Goal: Information Seeking & Learning: Learn about a topic

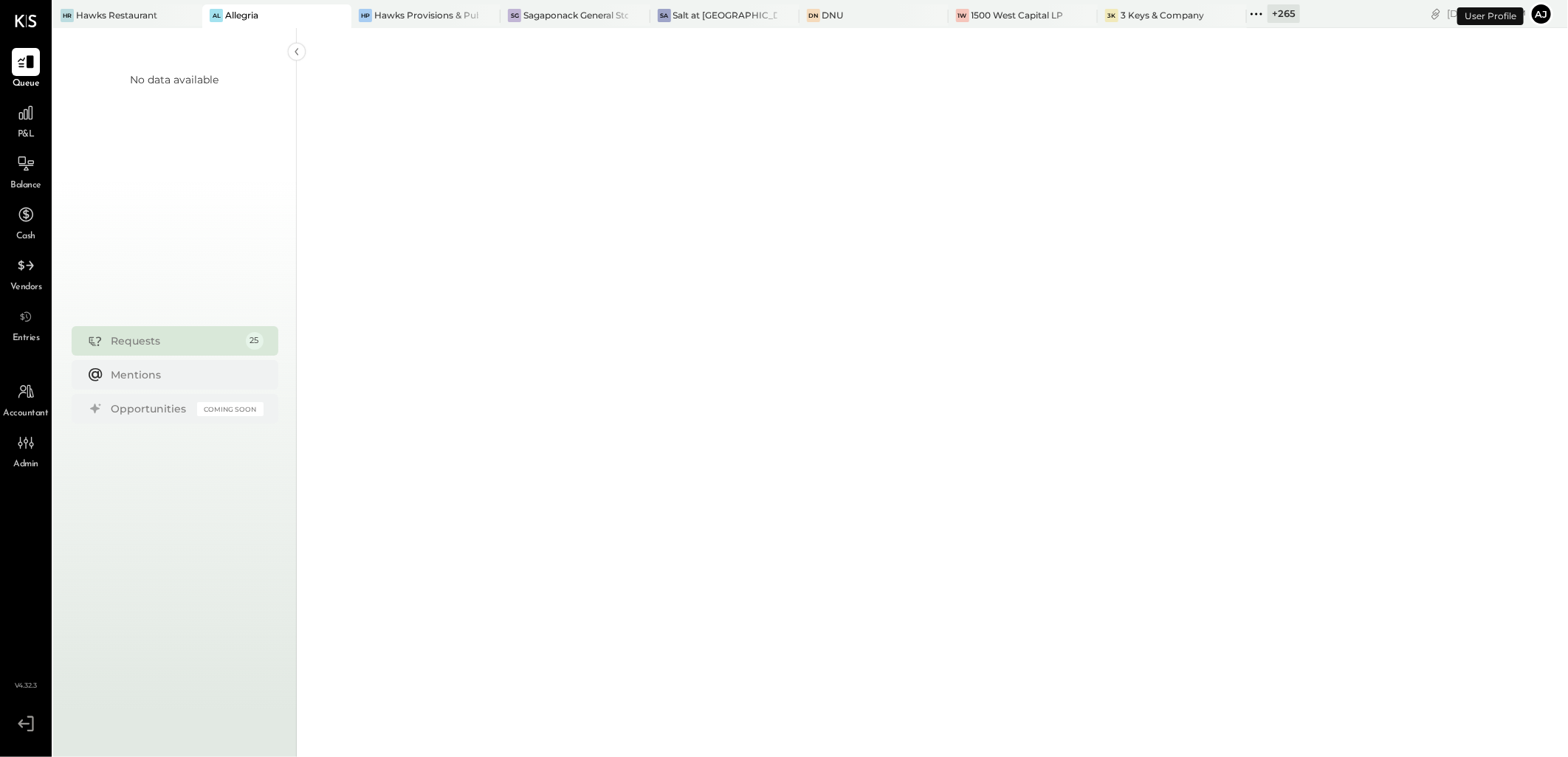
drag, startPoint x: 1208, startPoint y: 10, endPoint x: 1235, endPoint y: 89, distance: 83.5
click at [1247, 10] on icon at bounding box center [1256, 13] width 19 height 19
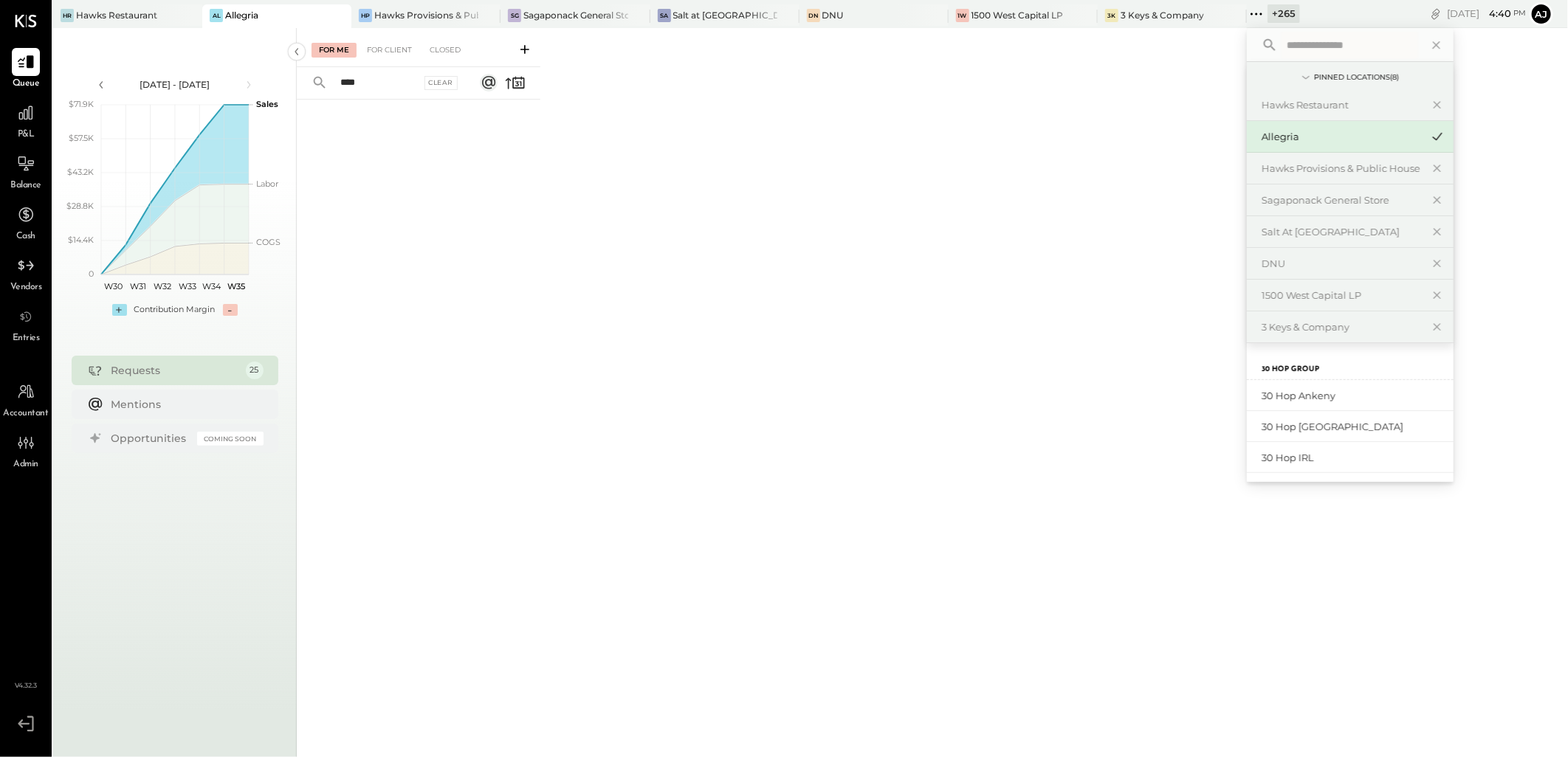
type input "****"
click at [1281, 50] on input "text" at bounding box center [1350, 45] width 137 height 26
type input "****"
drag, startPoint x: 1311, startPoint y: 429, endPoint x: 1299, endPoint y: 458, distance: 31.4
click at [1299, 458] on div "BCM1: Roseville-Bennett's Kitchen Bar Market BCM2: Sacramento - Bennett’s Ameri…" at bounding box center [1351, 442] width 207 height 125
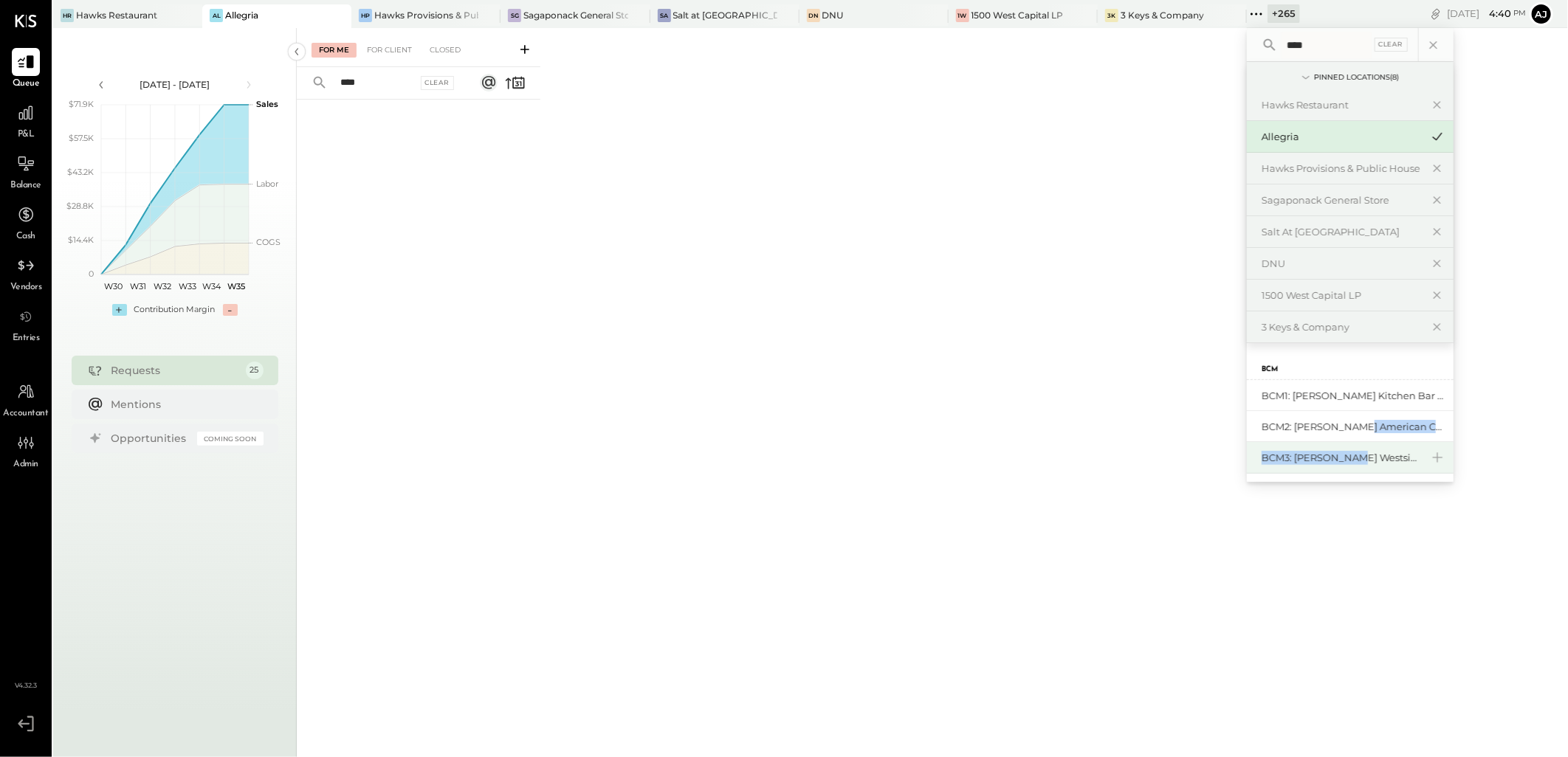
click at [1297, 458] on div "BCM3: [PERSON_NAME] Westside Grill" at bounding box center [1342, 458] width 160 height 14
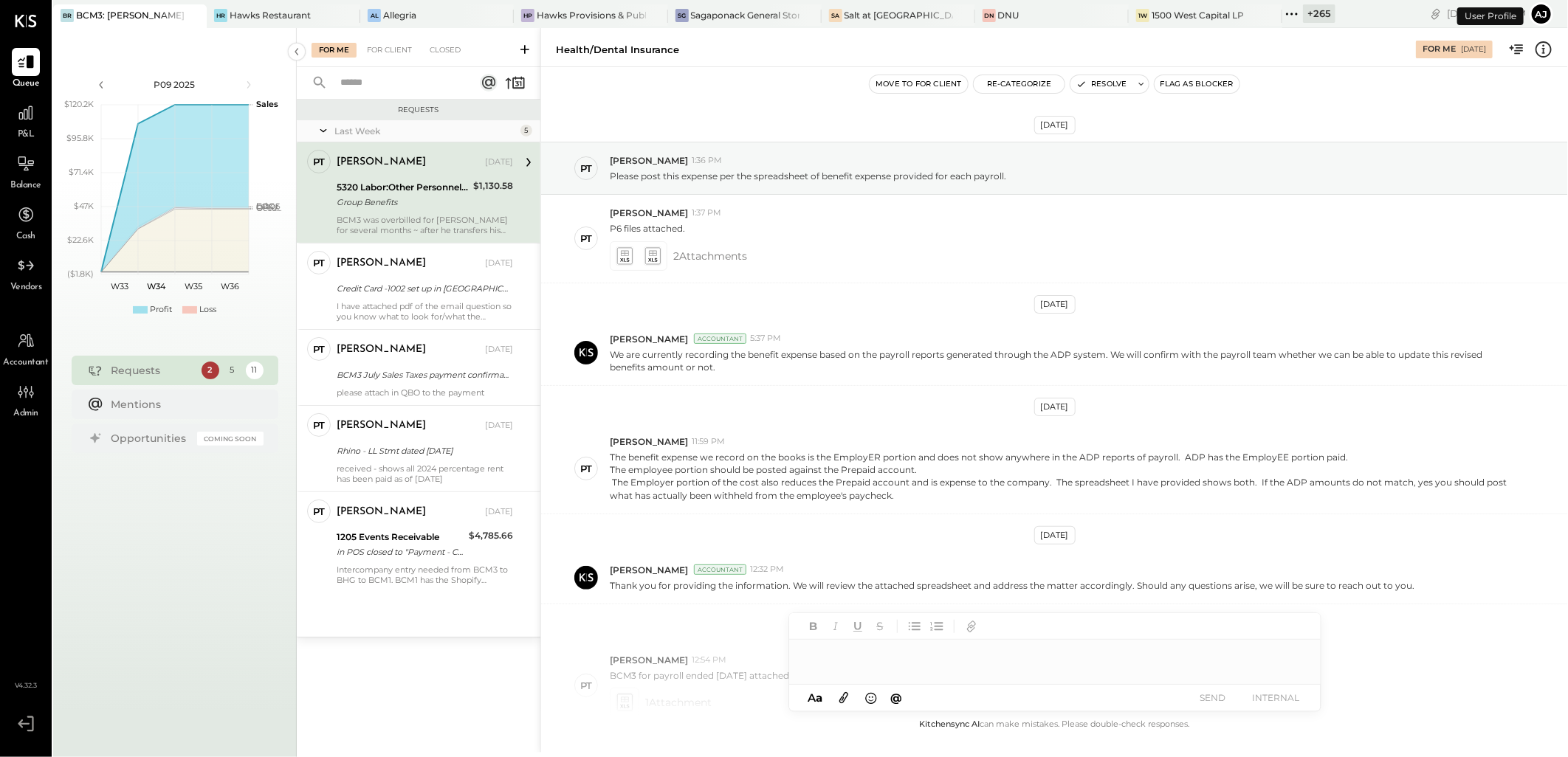
scroll to position [301, 0]
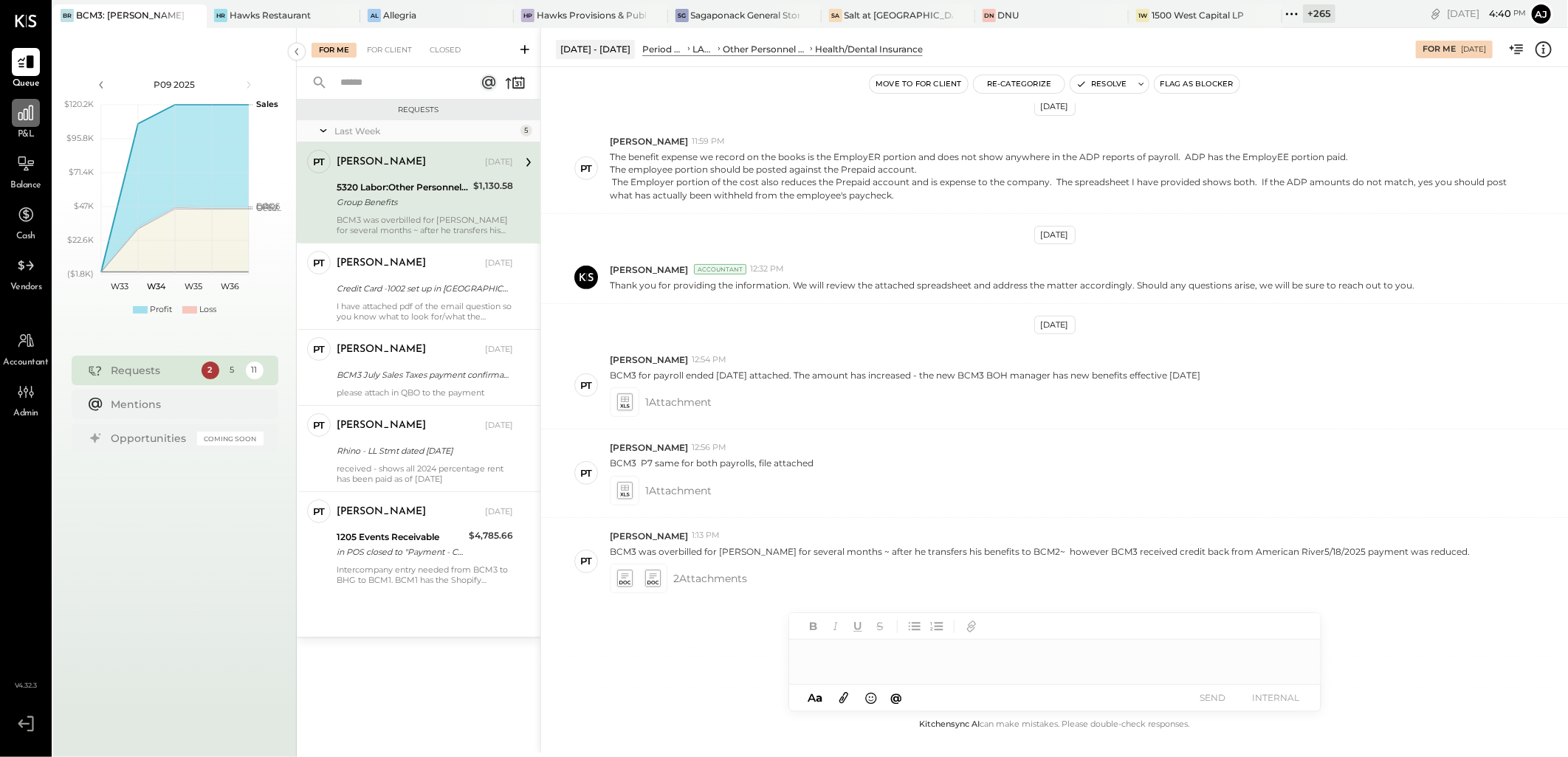
click at [24, 126] on div at bounding box center [26, 113] width 28 height 28
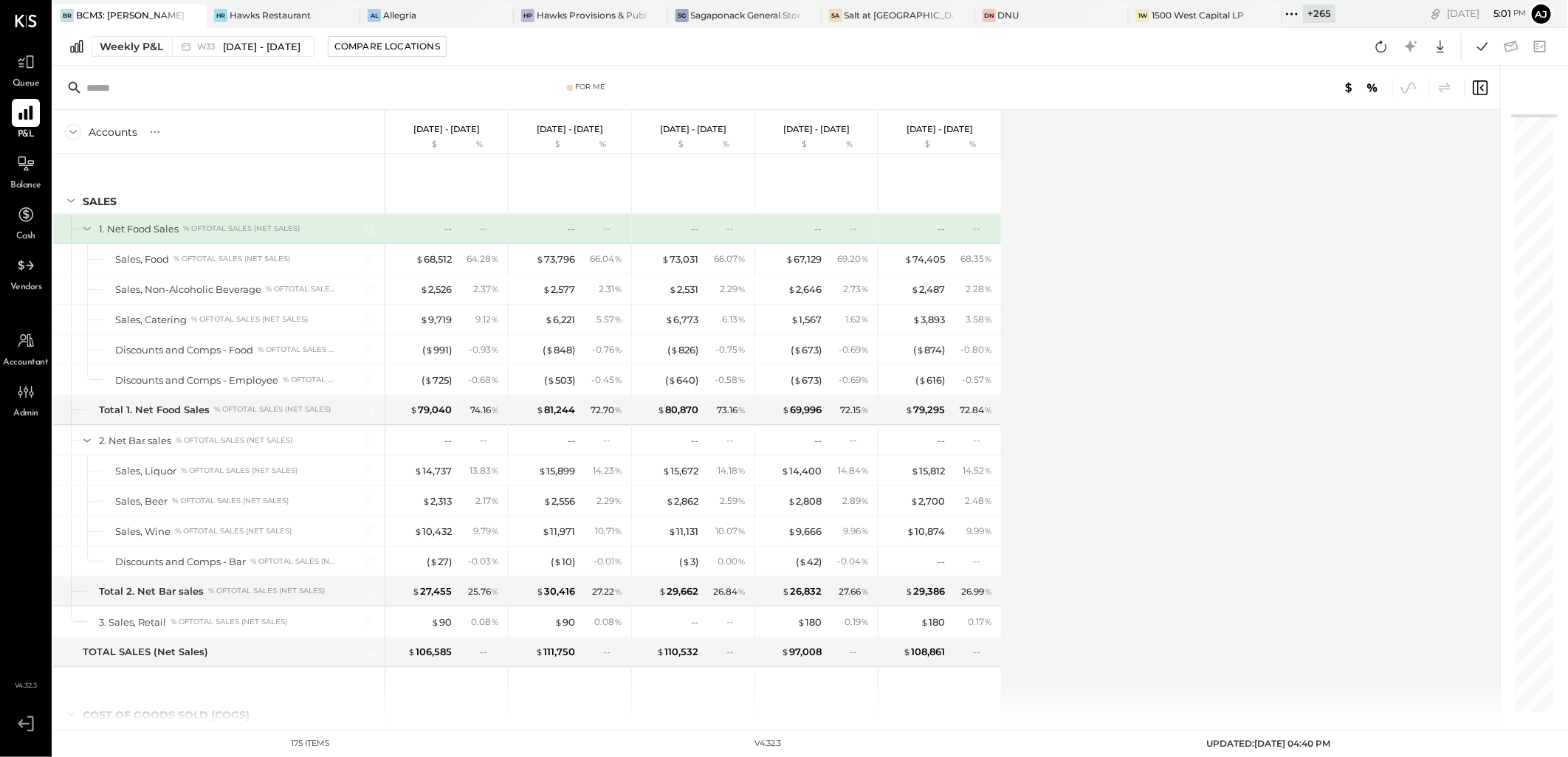
click at [17, 116] on icon at bounding box center [26, 112] width 19 height 19
click at [1156, 177] on div "Accounts S % GL [DATE] - [DATE] $ % [DATE] - [DATE] $ % [DATE] - [DATE] $ % [DA…" at bounding box center [804, 416] width 1503 height 612
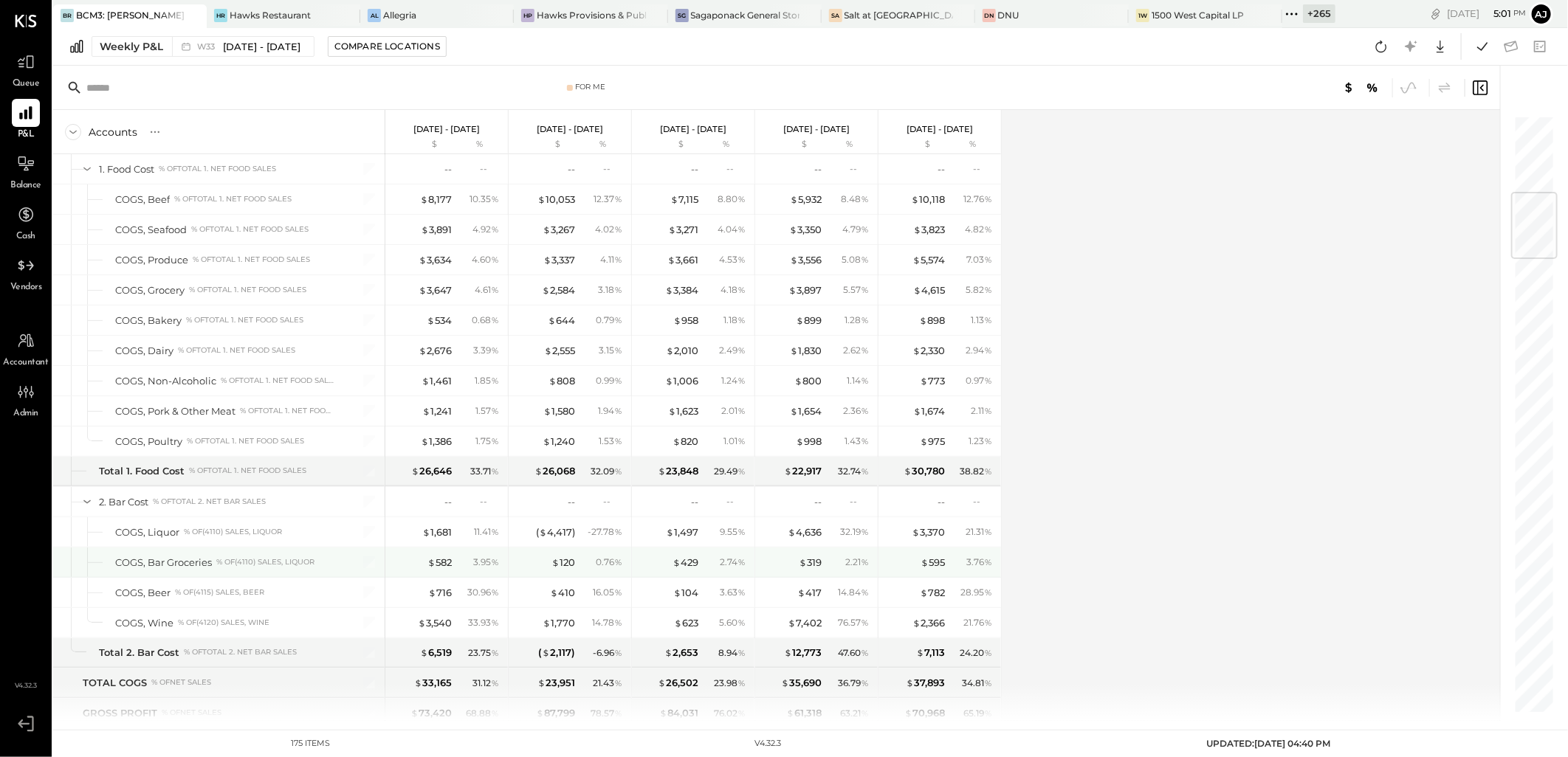
scroll to position [820, 0]
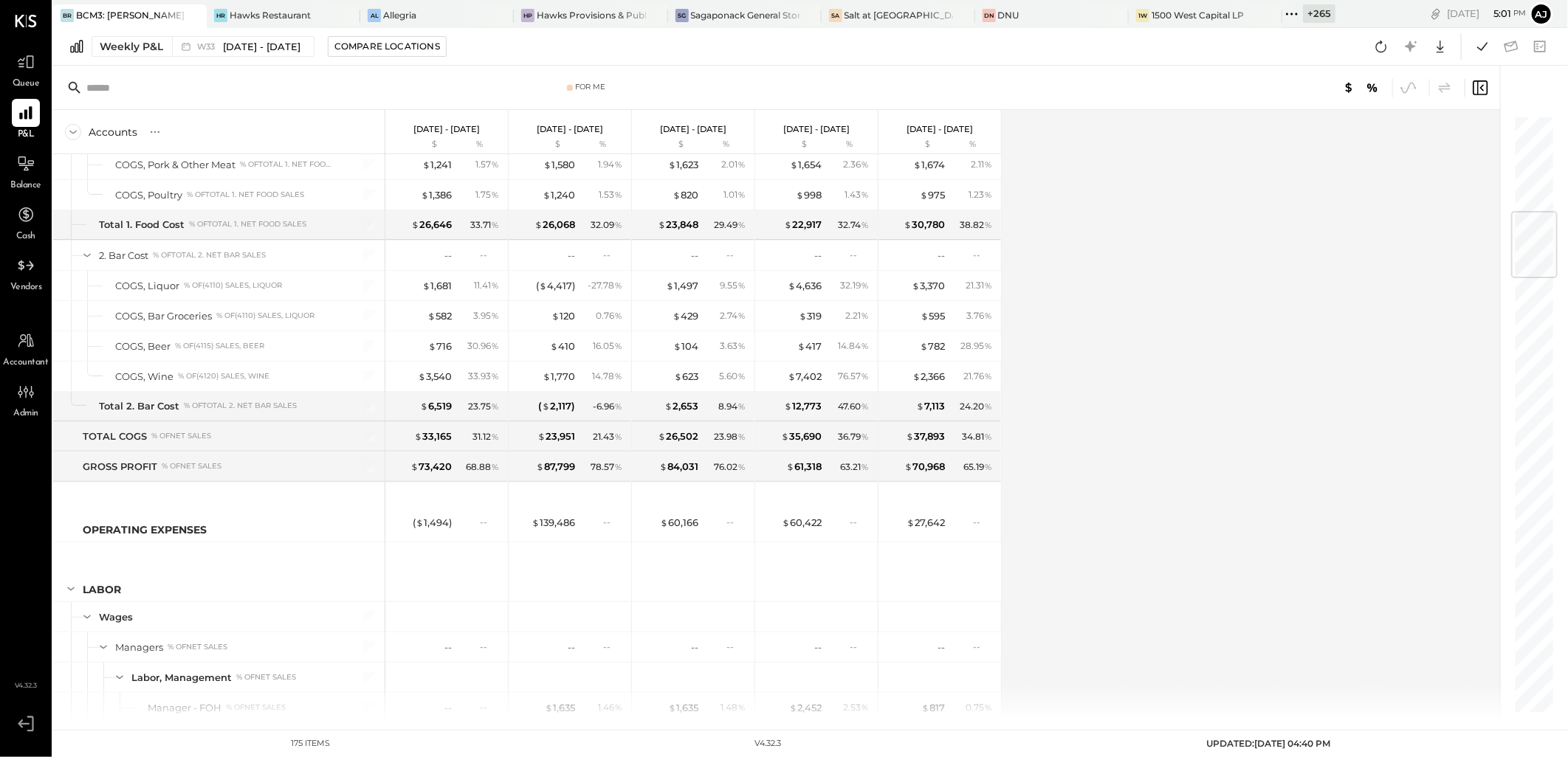
click at [1408, 329] on div "Accounts S % GL [DATE] - [DATE] $ % [DATE] - [DATE] $ % [DATE] - [DATE] $ % [DA…" at bounding box center [777, 416] width 1449 height 612
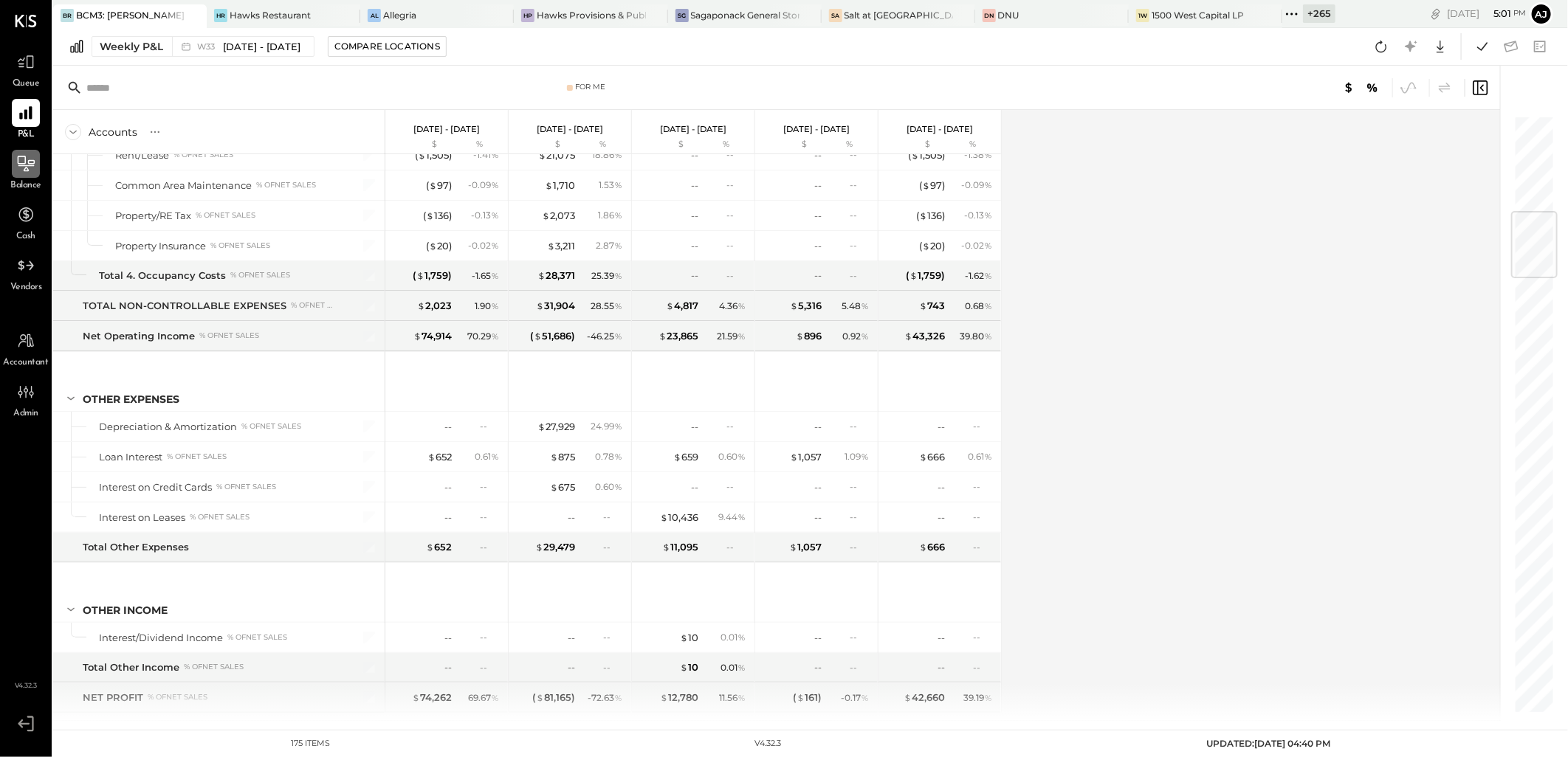
drag, startPoint x: 25, startPoint y: 175, endPoint x: 1360, endPoint y: 424, distance: 1358.0
click at [26, 175] on div at bounding box center [26, 164] width 28 height 28
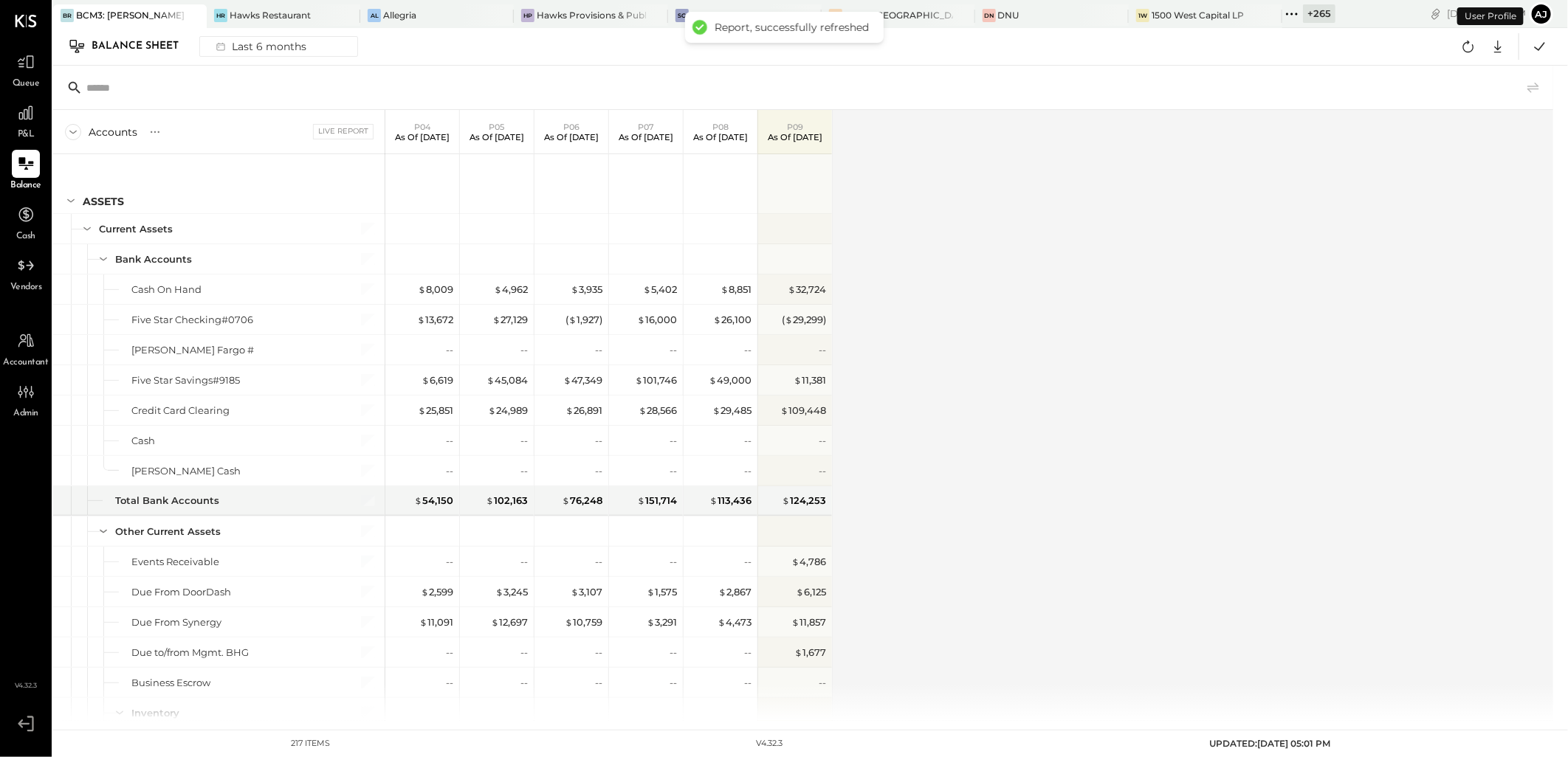
scroll to position [669, 0]
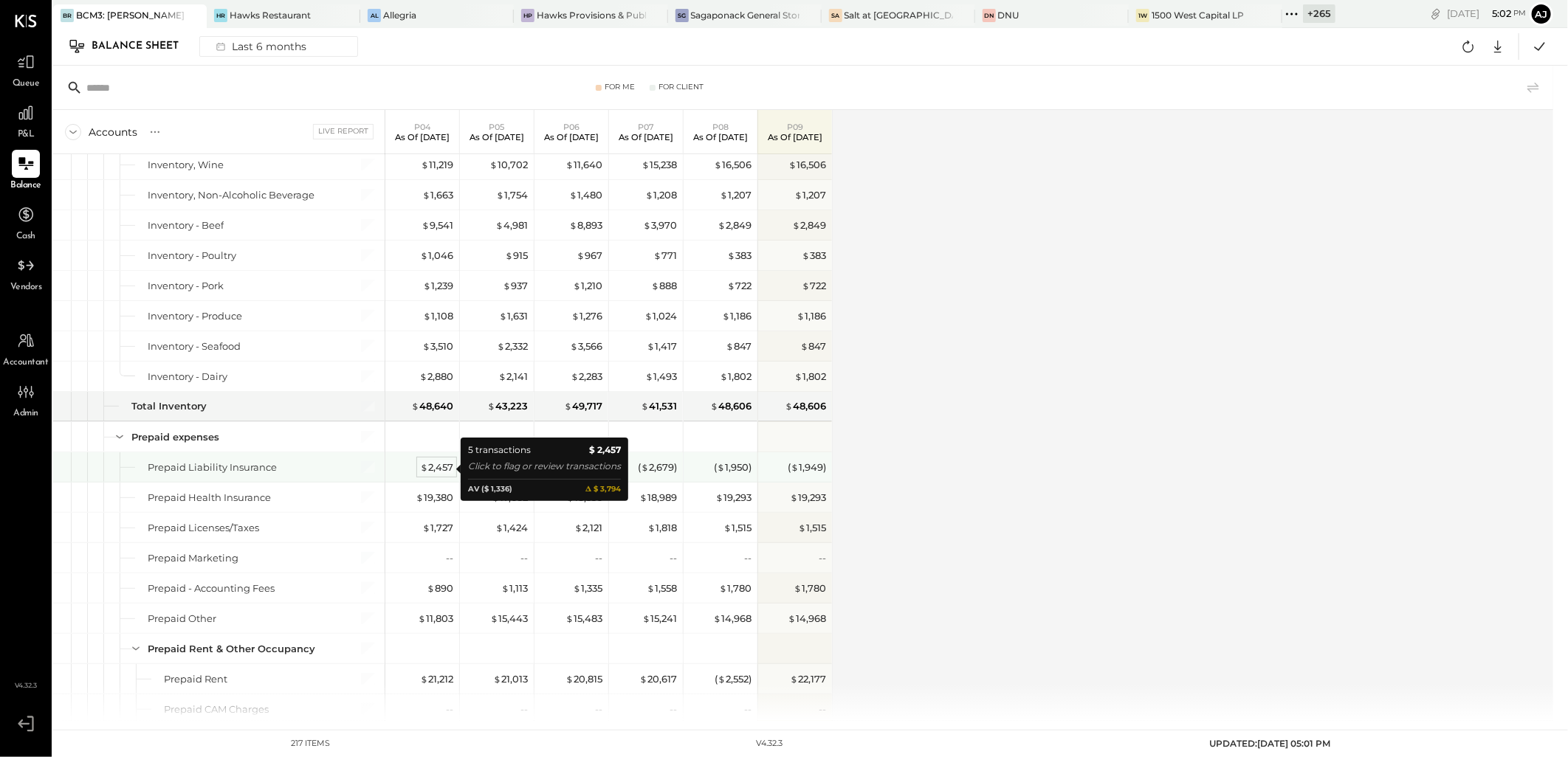
click at [436, 468] on div "$ 2,457" at bounding box center [436, 467] width 33 height 14
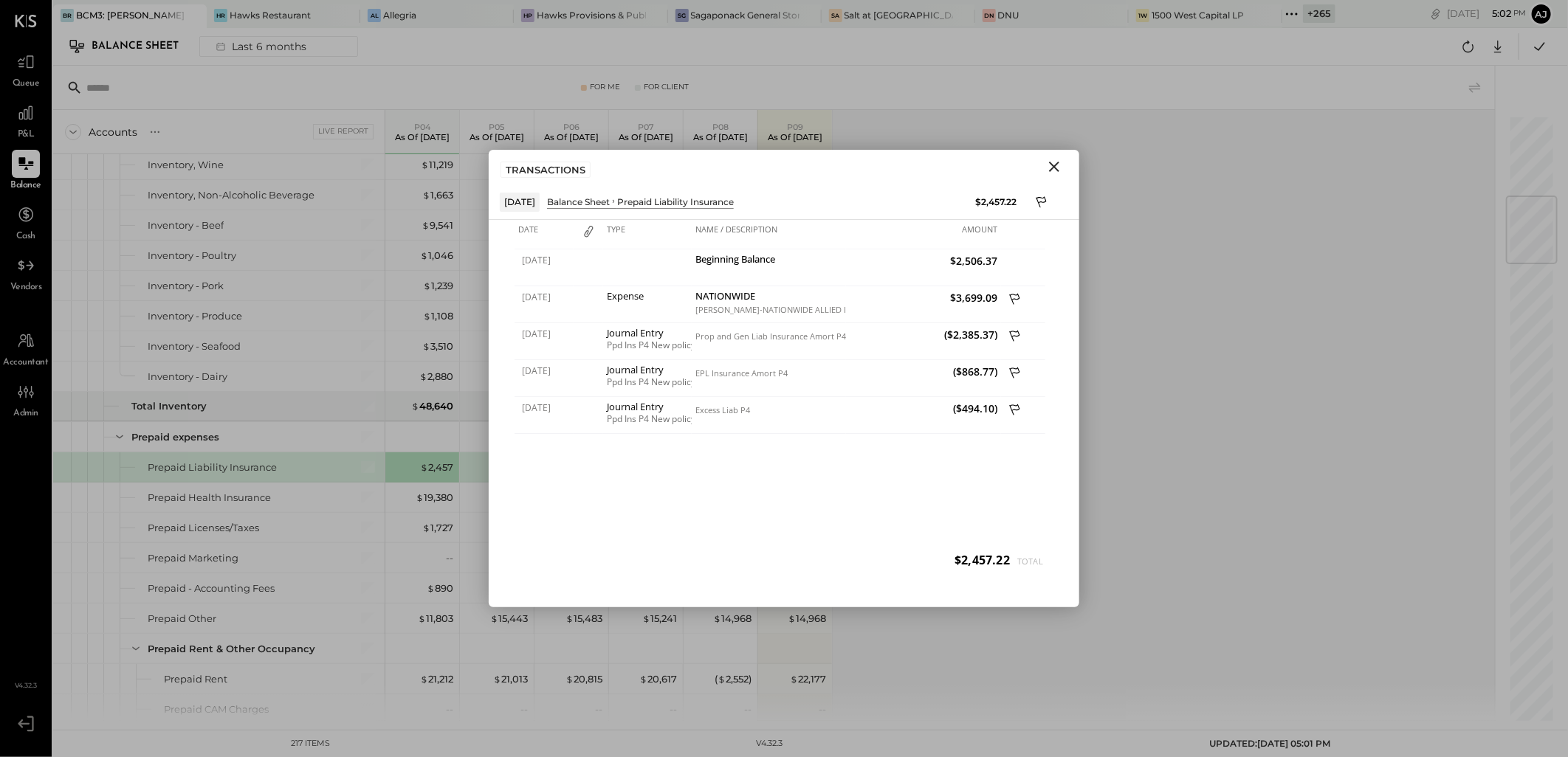
click at [1050, 167] on icon "Close" at bounding box center [1054, 166] width 17 height 17
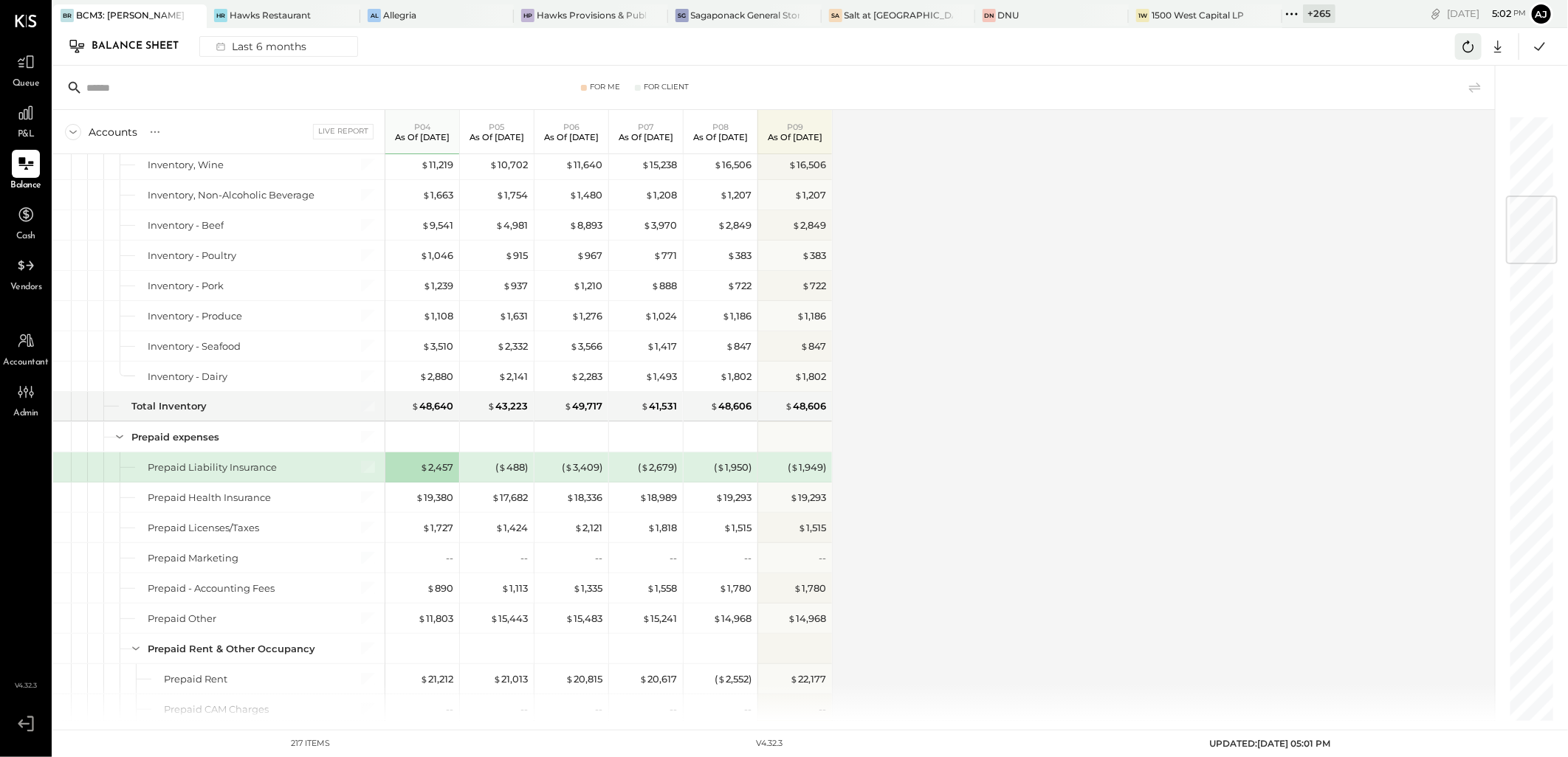
click at [1479, 50] on button at bounding box center [1469, 46] width 26 height 26
click at [1542, 47] on icon at bounding box center [1540, 46] width 19 height 19
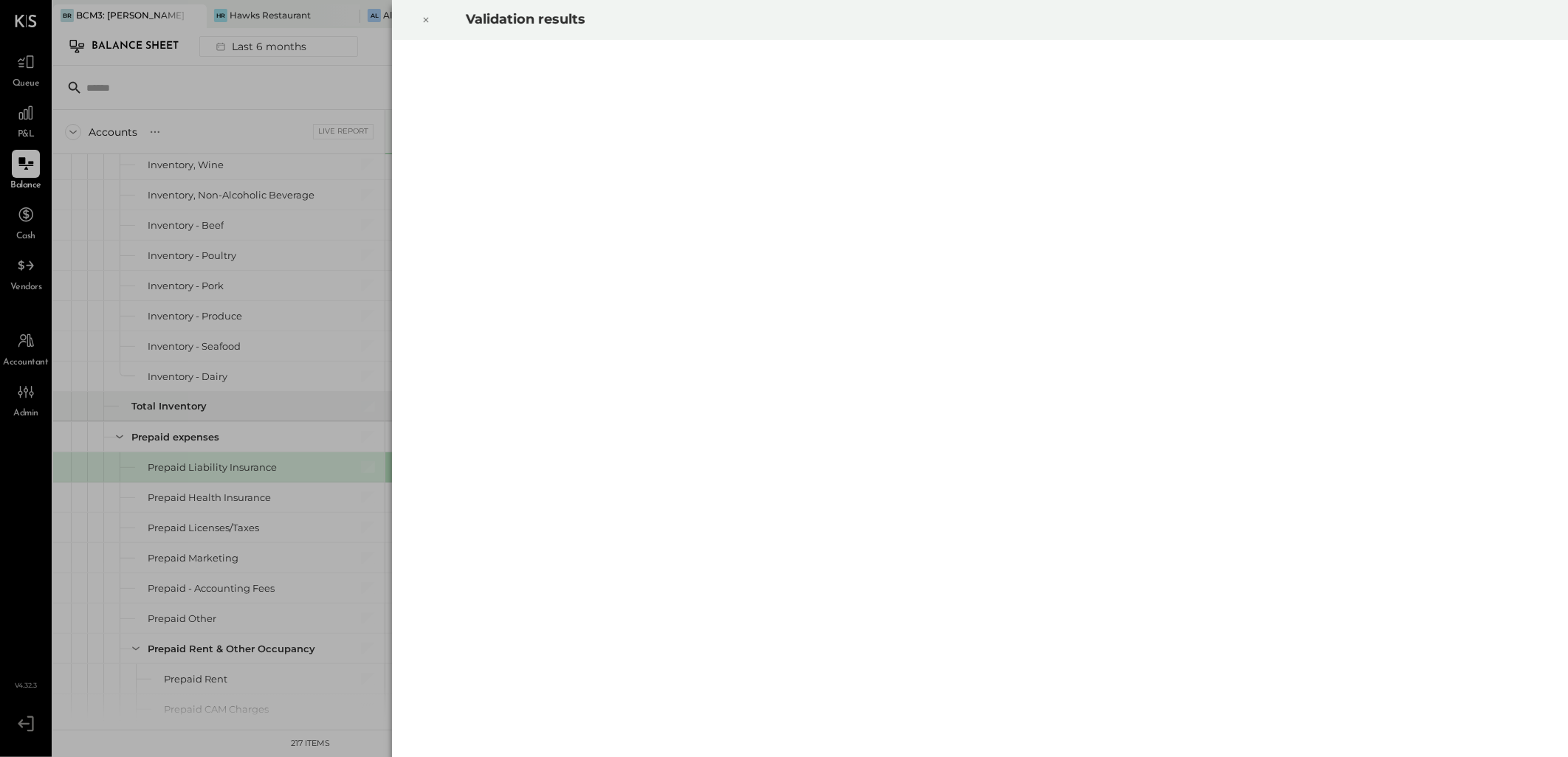
click at [427, 20] on icon at bounding box center [426, 19] width 9 height 17
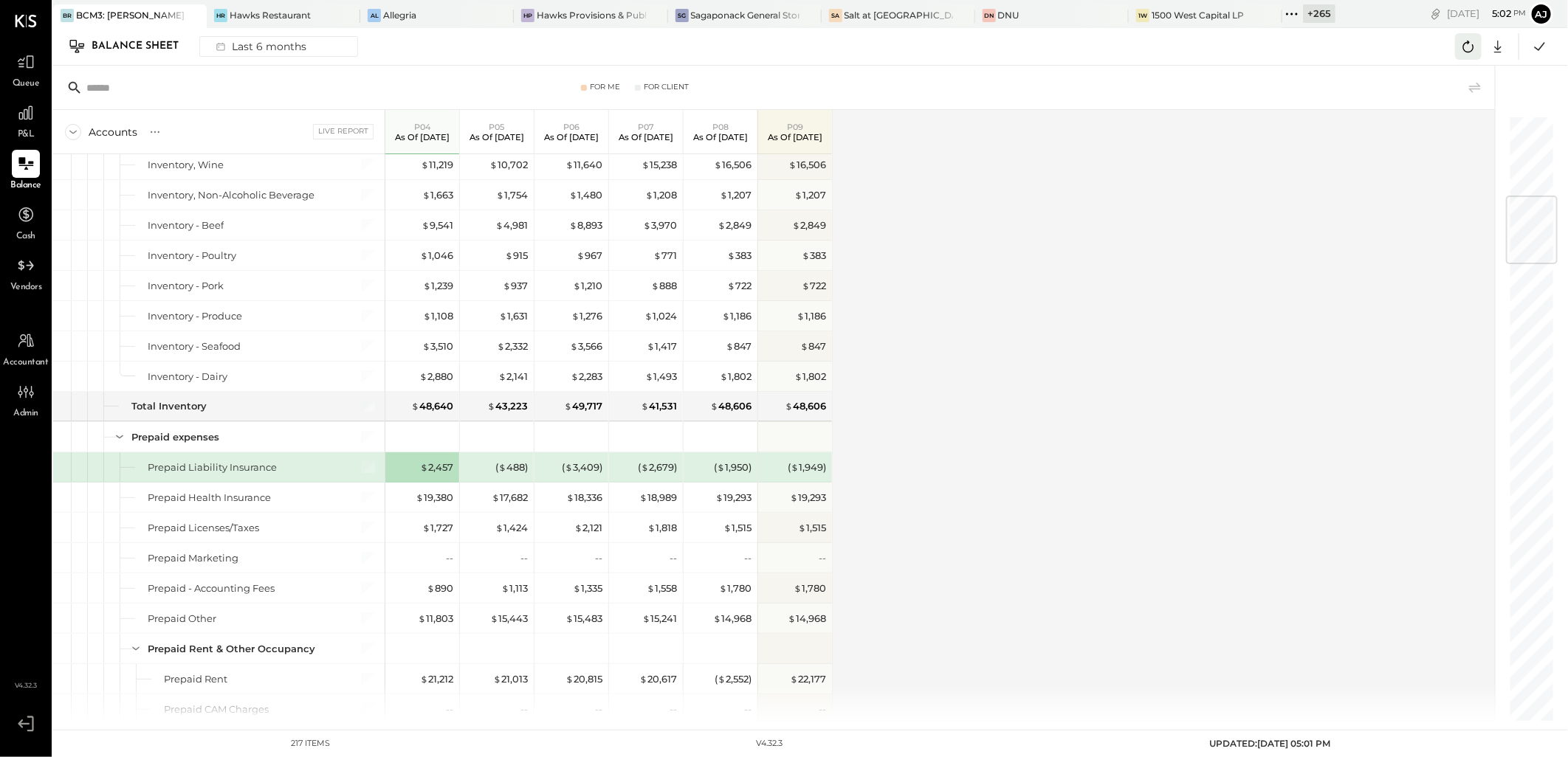
click at [1477, 47] on icon at bounding box center [1468, 46] width 19 height 19
click at [1265, 261] on div "Accounts S GL Live Report P04 As of Apr 23rd 2025 P05 As of May 21st 2025 P06 A…" at bounding box center [774, 416] width 1444 height 612
click at [1534, 56] on button at bounding box center [1540, 46] width 26 height 26
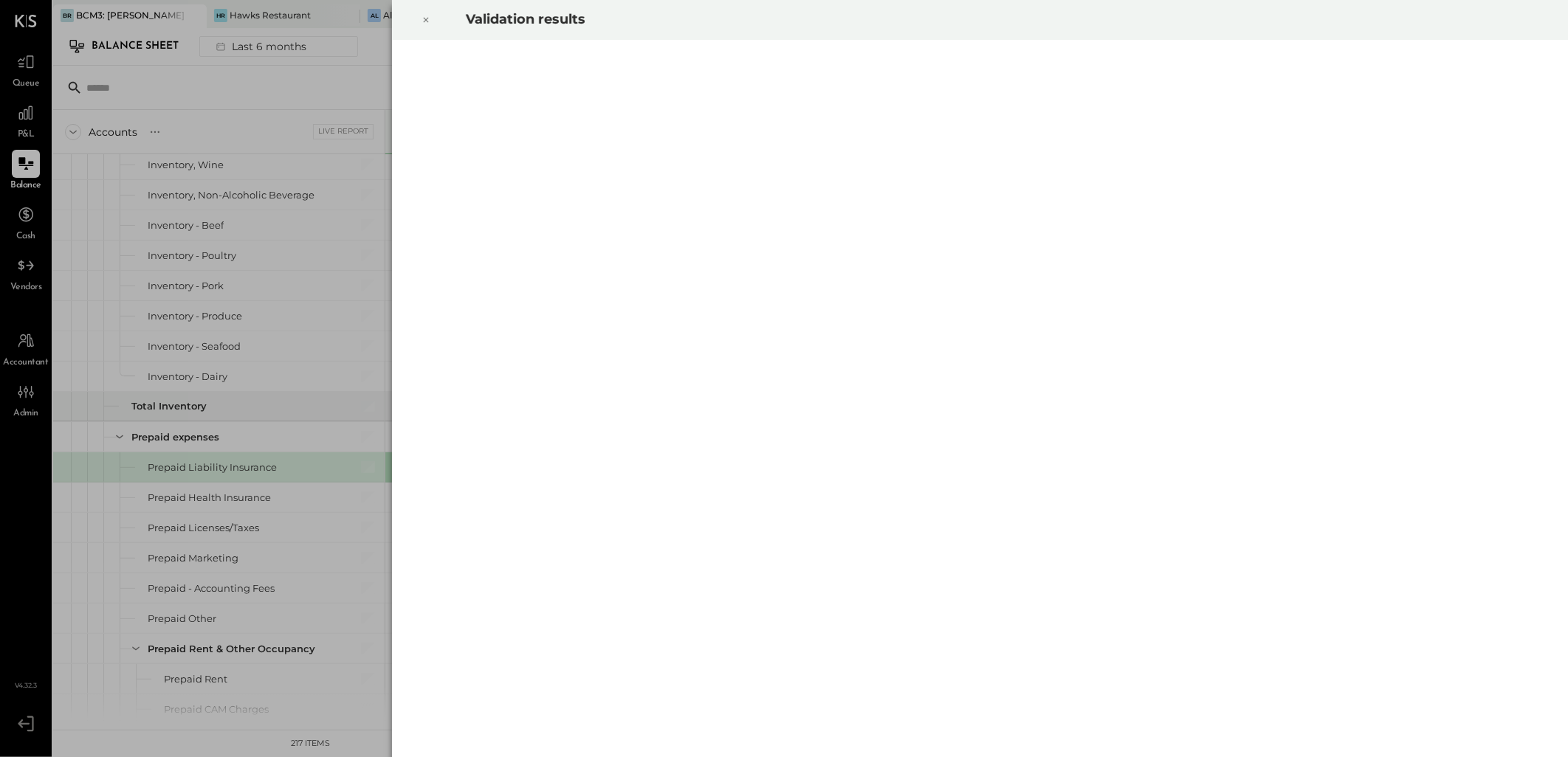
click at [425, 22] on icon at bounding box center [426, 19] width 9 height 17
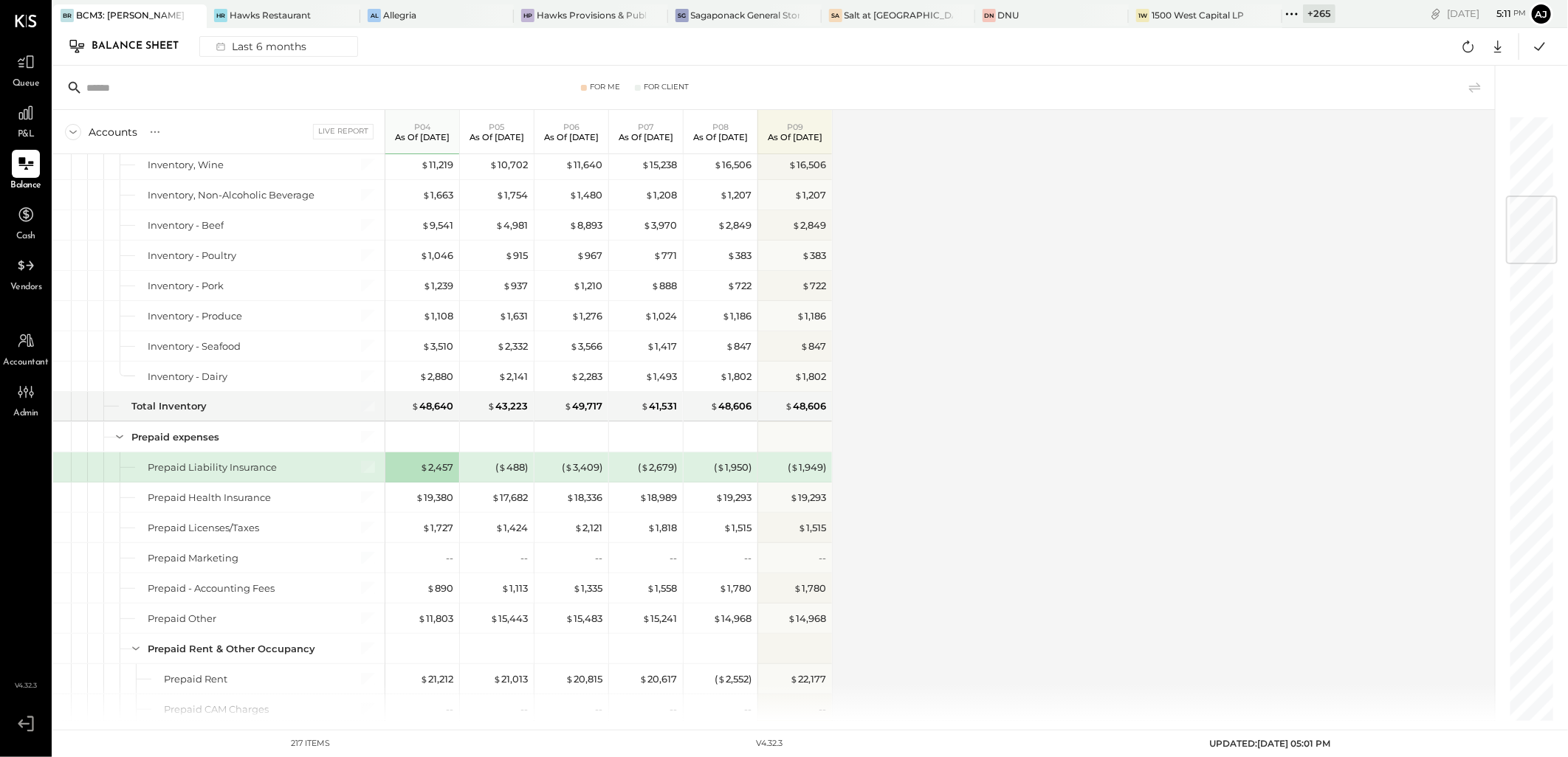
click at [1245, 430] on div "Accounts S GL Live Report P04 As of Apr 23rd 2025 P05 As of May 21st 2025 P06 A…" at bounding box center [774, 416] width 1444 height 612
drag, startPoint x: 1054, startPoint y: 408, endPoint x: 1020, endPoint y: 396, distance: 36.1
click at [1055, 407] on div "Accounts S GL Live Report P04 As of Apr 23rd 2025 P05 As of May 21st 2025 P06 A…" at bounding box center [774, 416] width 1444 height 612
click at [1471, 48] on icon at bounding box center [1468, 46] width 19 height 19
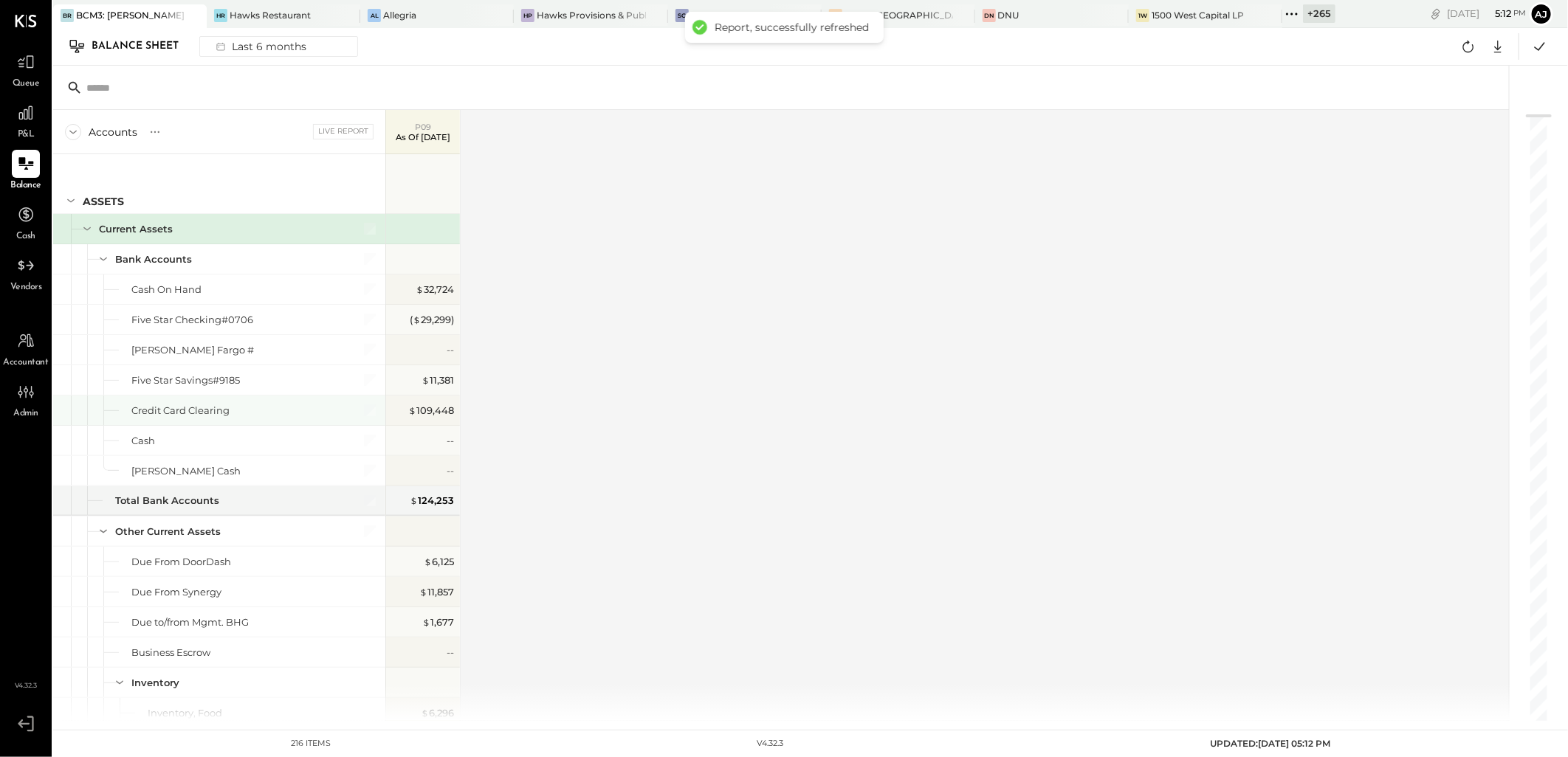
click at [1089, 107] on div at bounding box center [780, 88] width 1456 height 45
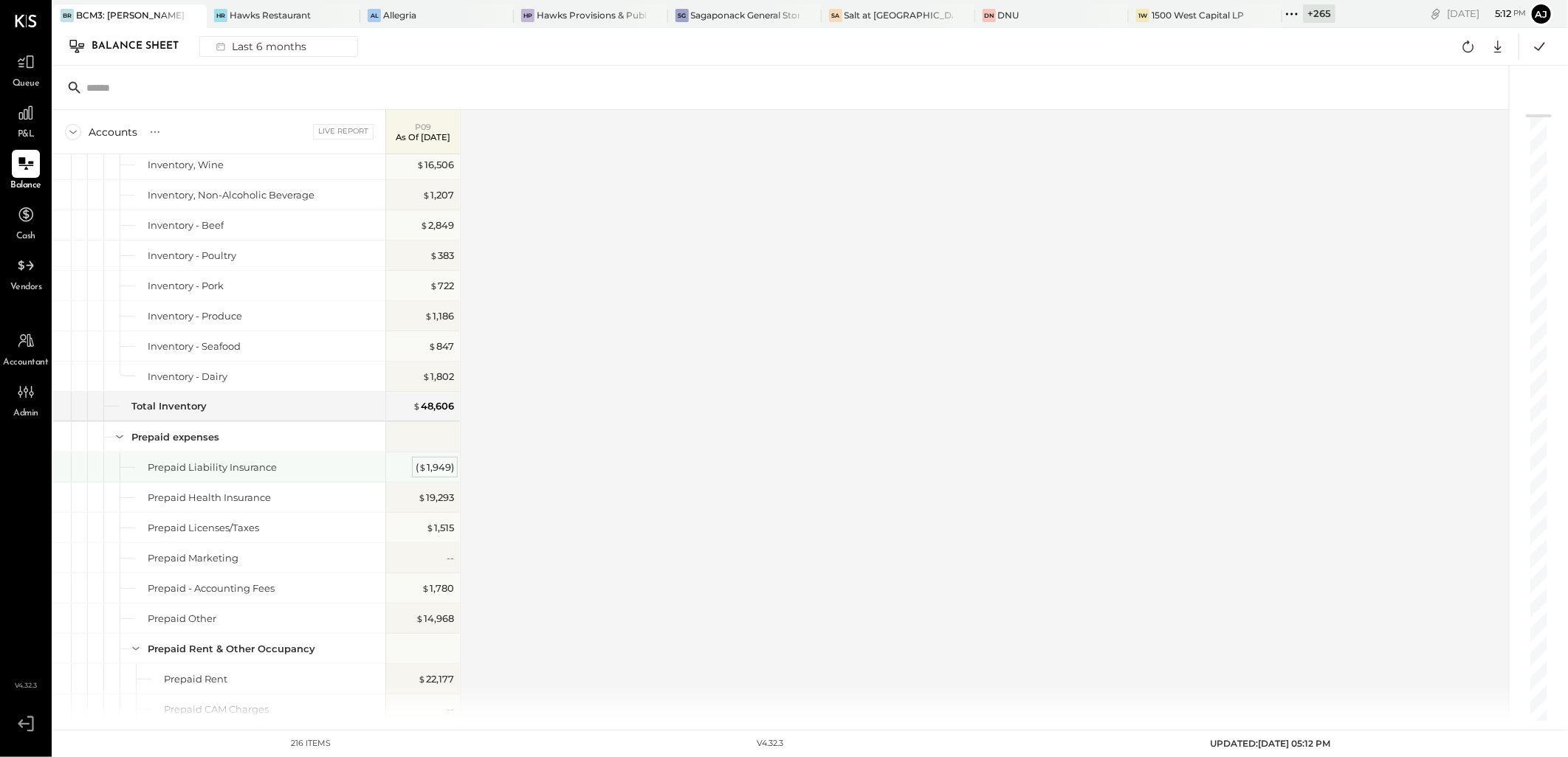
click at [429, 469] on div "( $ 1,949 )" at bounding box center [435, 467] width 38 height 14
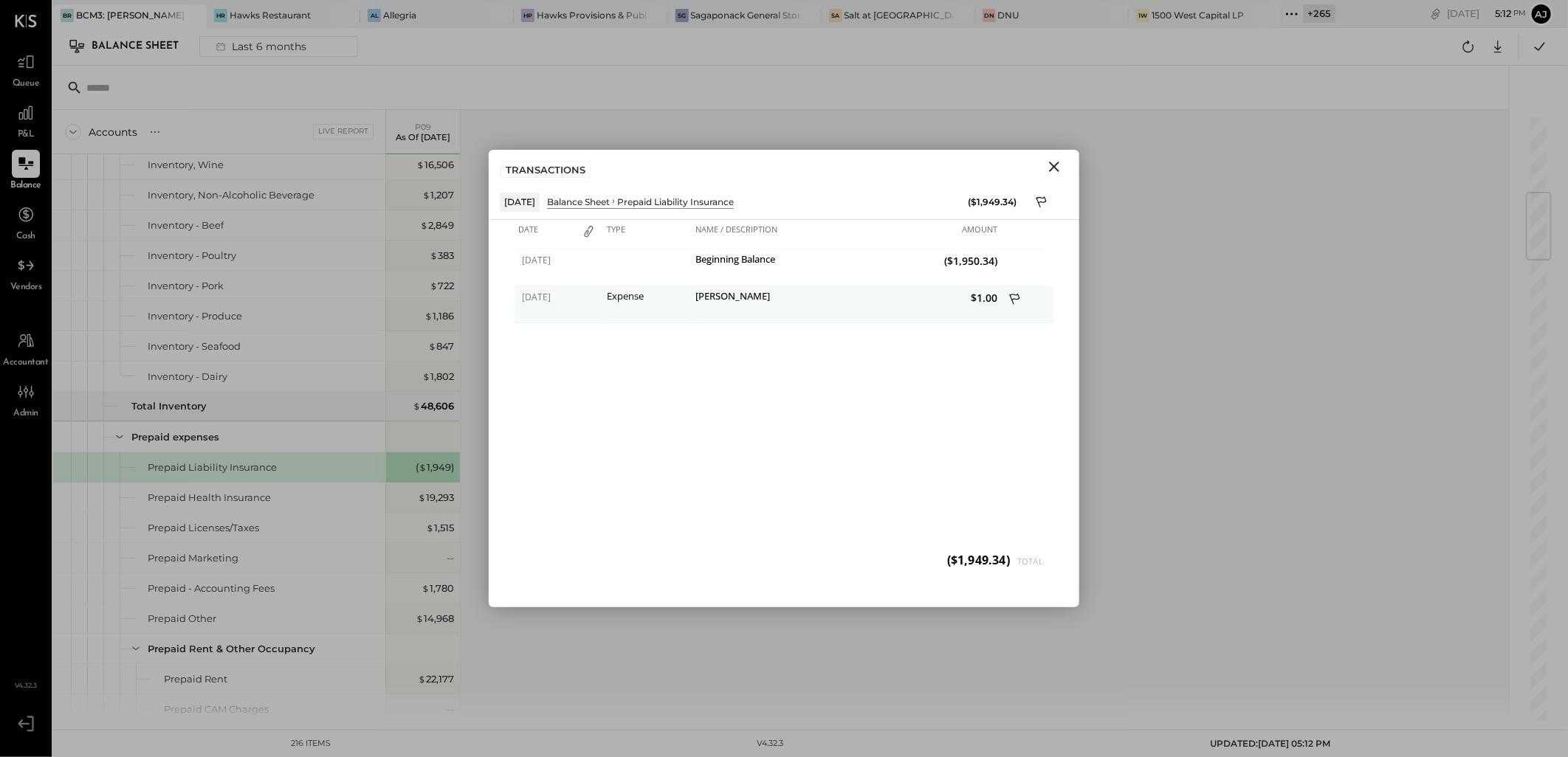
click at [980, 297] on span "$1.00" at bounding box center [923, 298] width 147 height 14
click at [732, 298] on div "Jeanne Mabry" at bounding box center [769, 298] width 147 height 14
click at [612, 305] on div "Expense" at bounding box center [647, 305] width 88 height 37
click at [643, 297] on div "Expense" at bounding box center [647, 296] width 81 height 11
click at [798, 314] on div "Jeanne Mabry" at bounding box center [769, 305] width 155 height 37
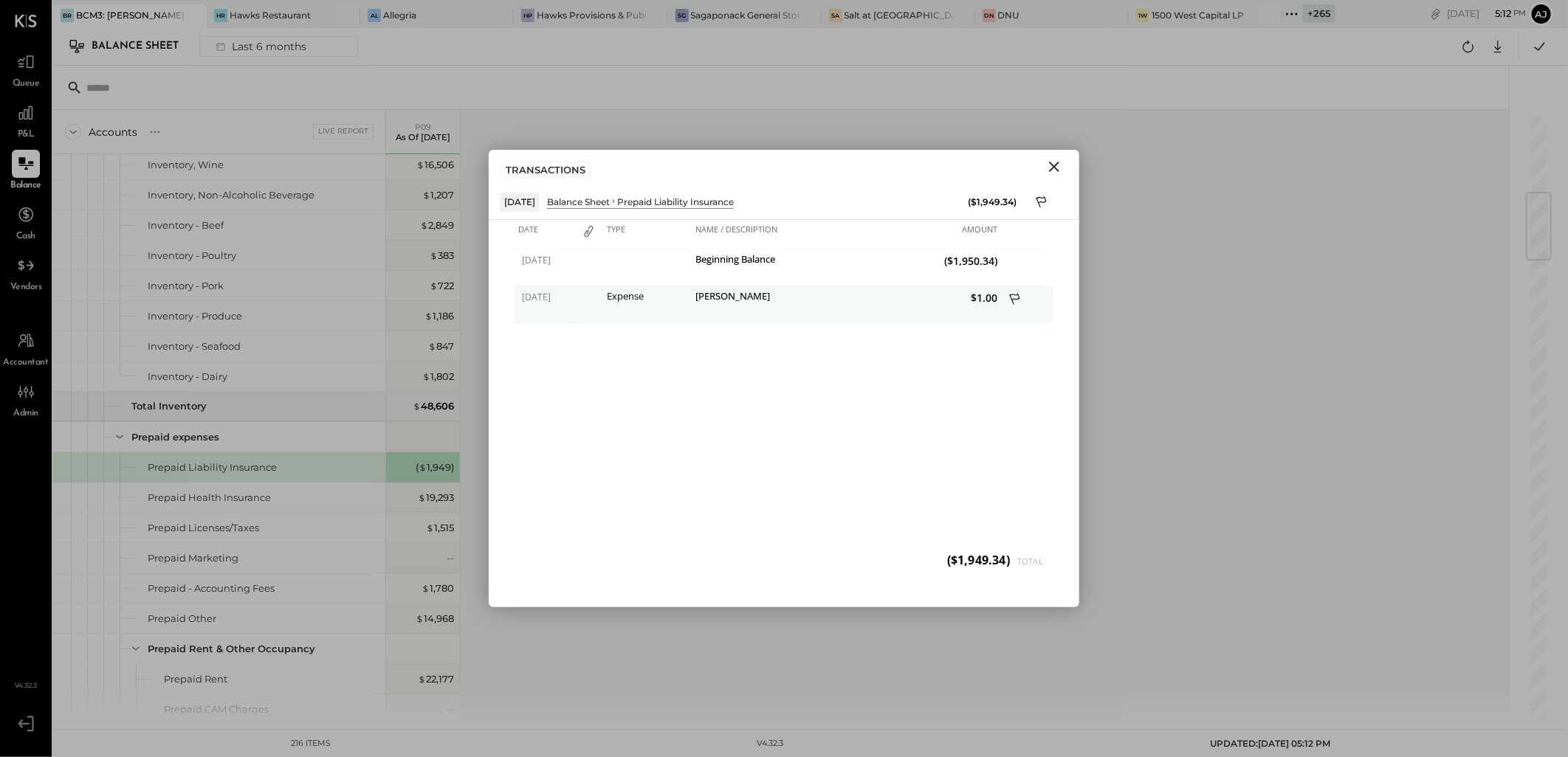
click at [982, 298] on span "$1.00" at bounding box center [923, 298] width 147 height 14
click at [734, 301] on div "Jeanne Mabry" at bounding box center [769, 298] width 147 height 14
click at [625, 297] on div "Expense" at bounding box center [647, 296] width 81 height 11
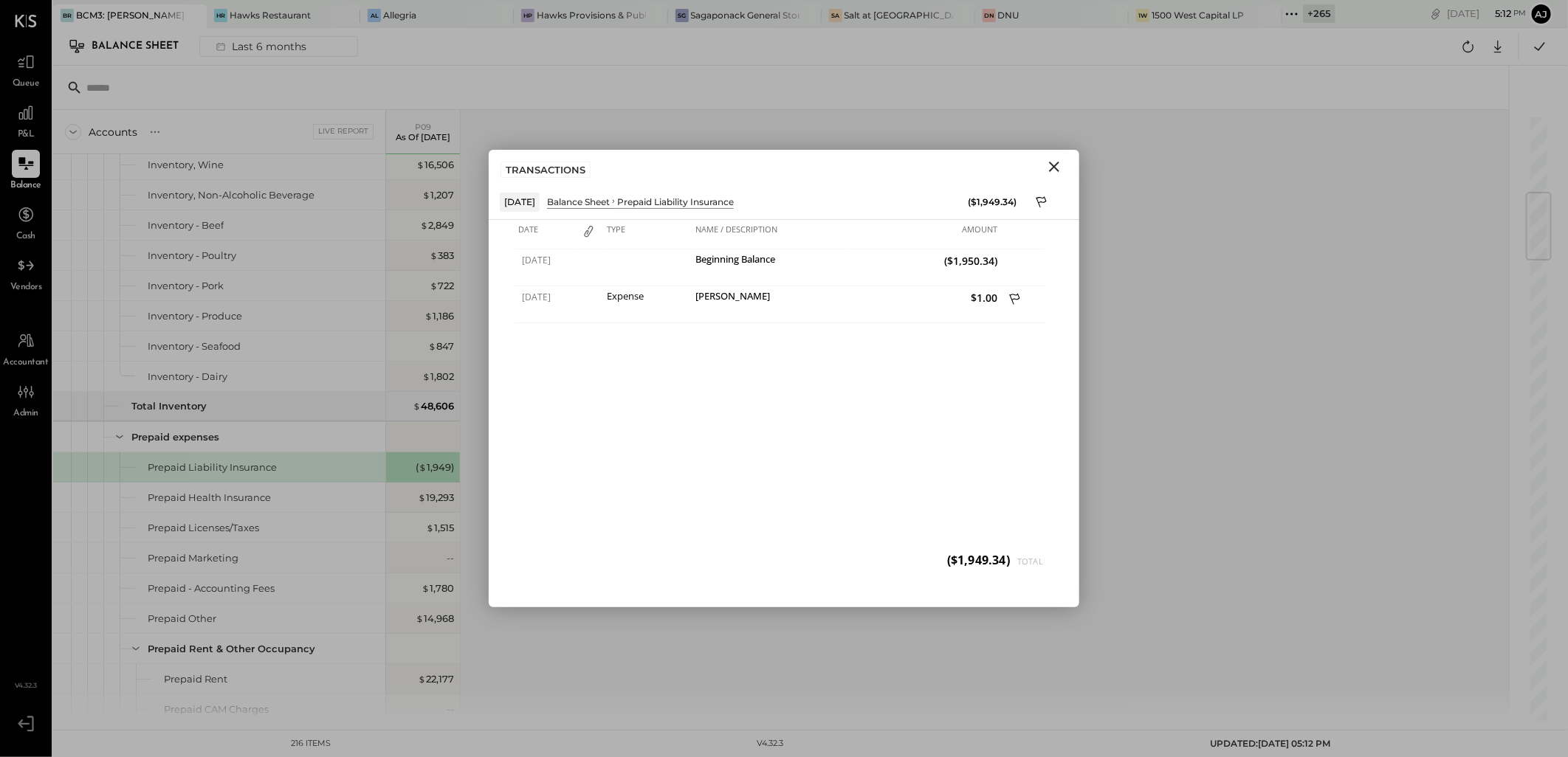
click at [1055, 167] on icon "Close" at bounding box center [1054, 167] width 11 height 11
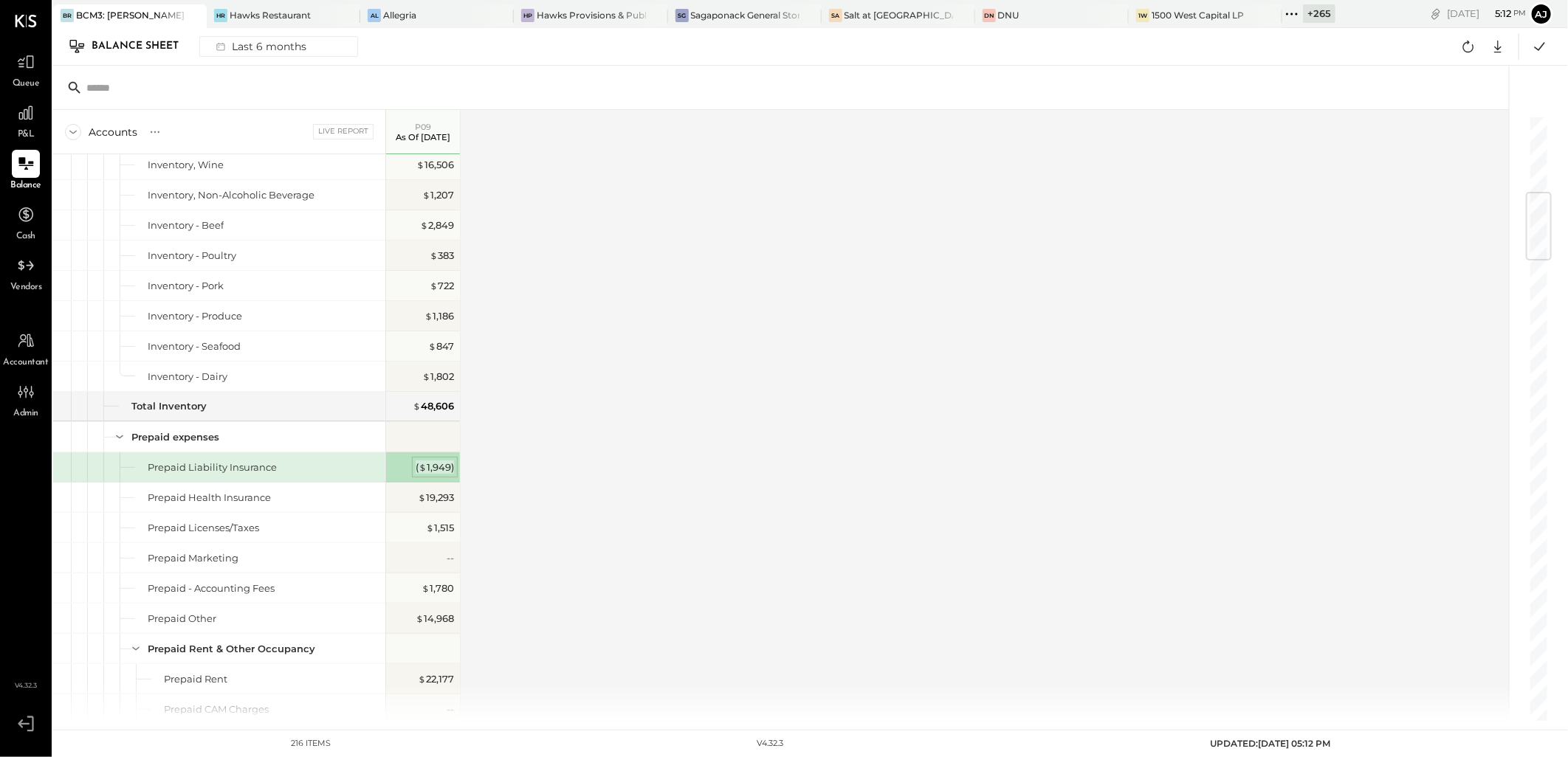
click at [432, 473] on div "( $ 1,949 )" at bounding box center [435, 467] width 38 height 14
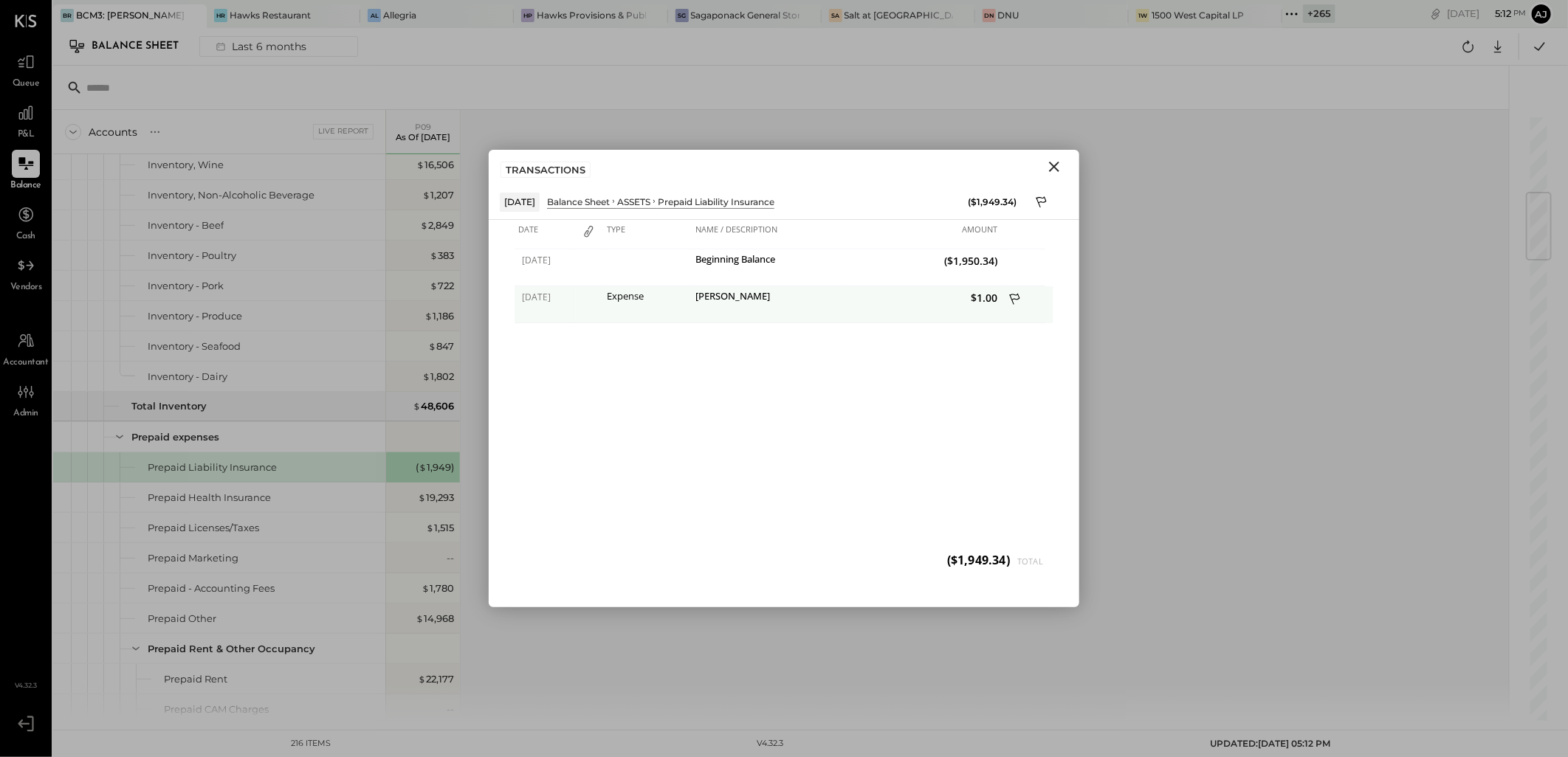
click at [626, 297] on div "Expense" at bounding box center [647, 296] width 81 height 11
click at [1061, 172] on icon "Close" at bounding box center [1054, 166] width 17 height 17
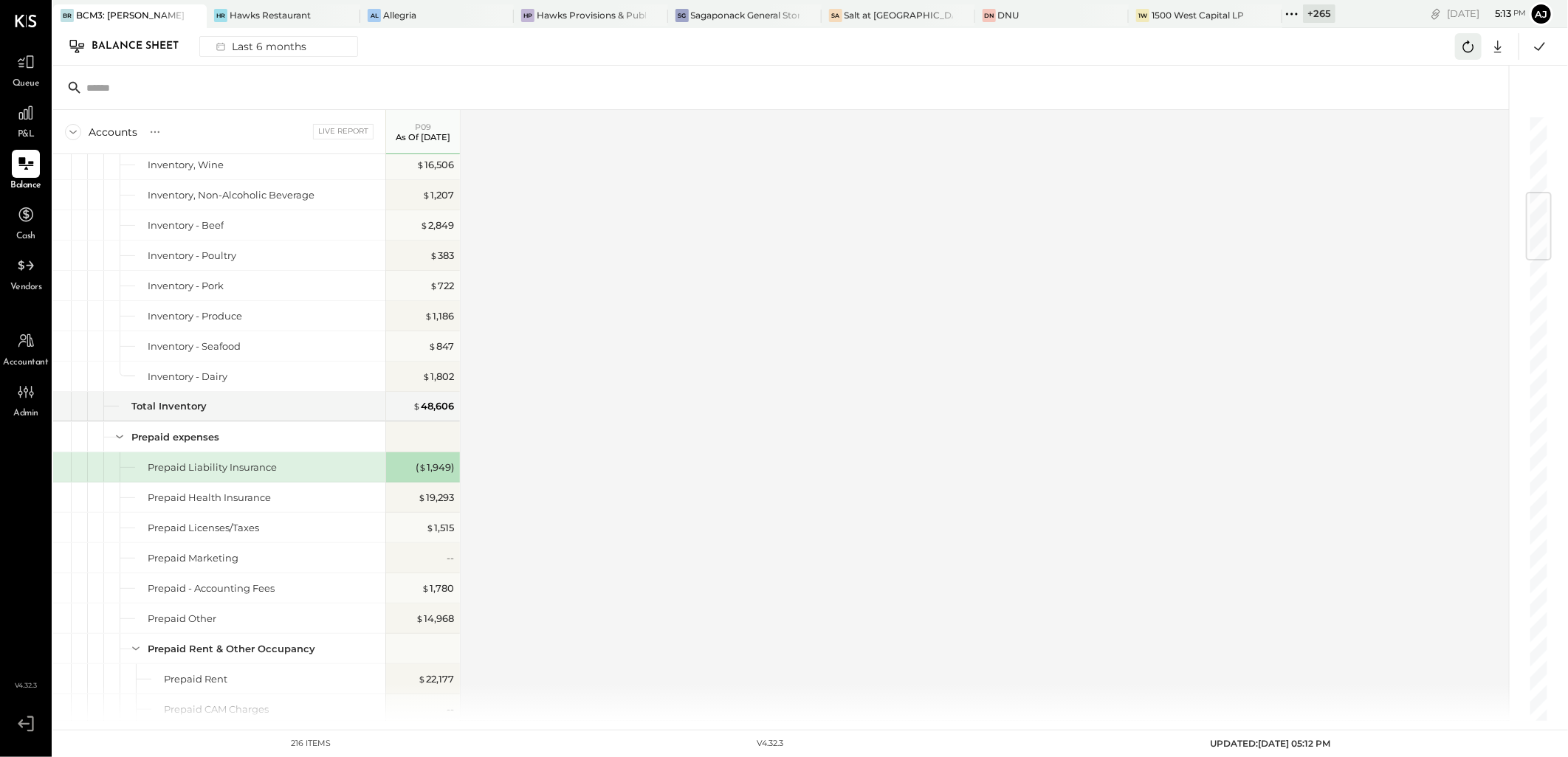
click at [1461, 49] on icon at bounding box center [1468, 46] width 19 height 19
click at [1242, 300] on div "Accounts S GL Live Report P09 As of Sep 10th 2025 ASSETS Current Assets Bank Ac…" at bounding box center [782, 416] width 1458 height 612
click at [1529, 46] on button at bounding box center [1540, 46] width 26 height 26
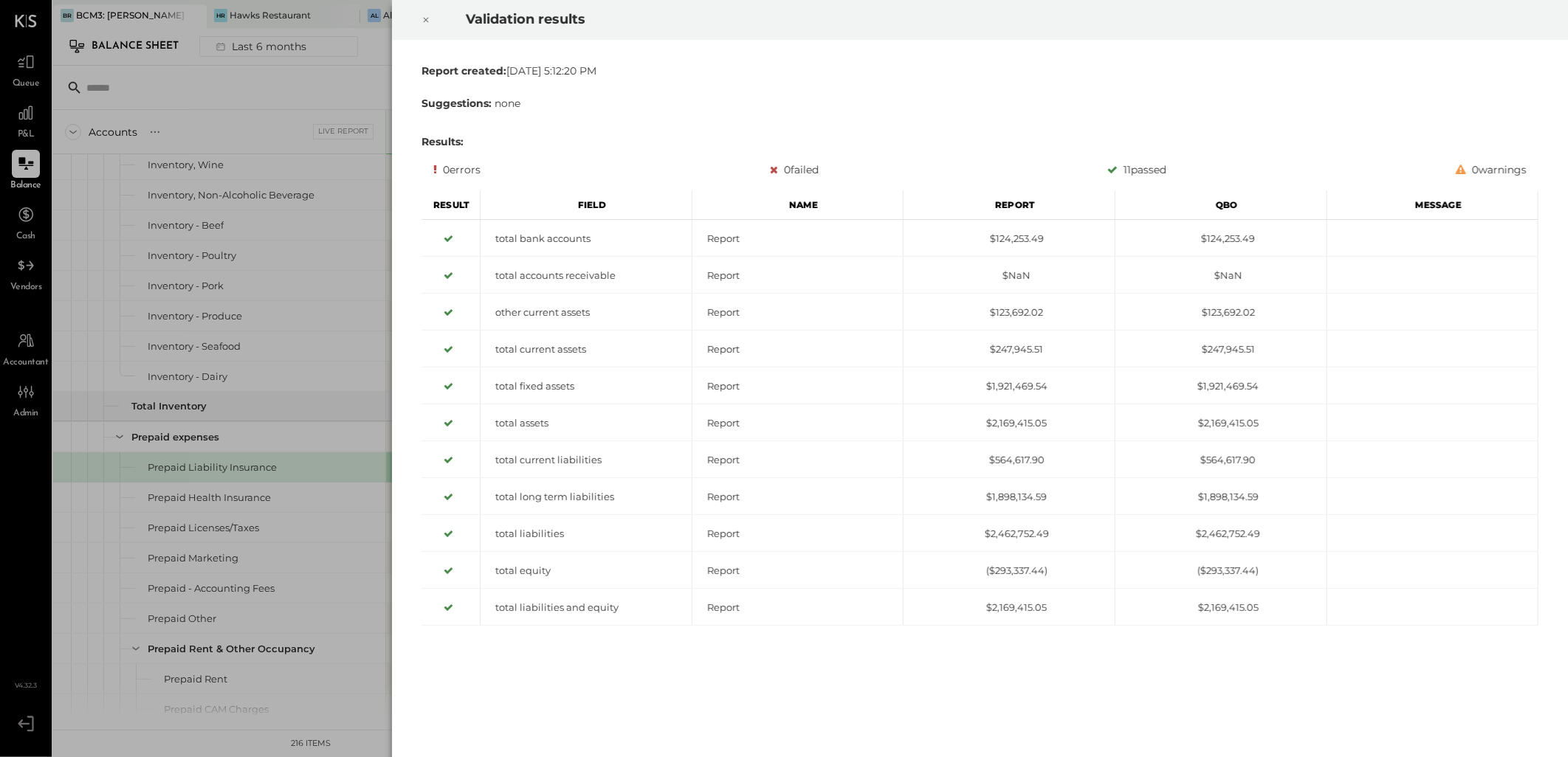
click at [418, 17] on div at bounding box center [426, 20] width 32 height 41
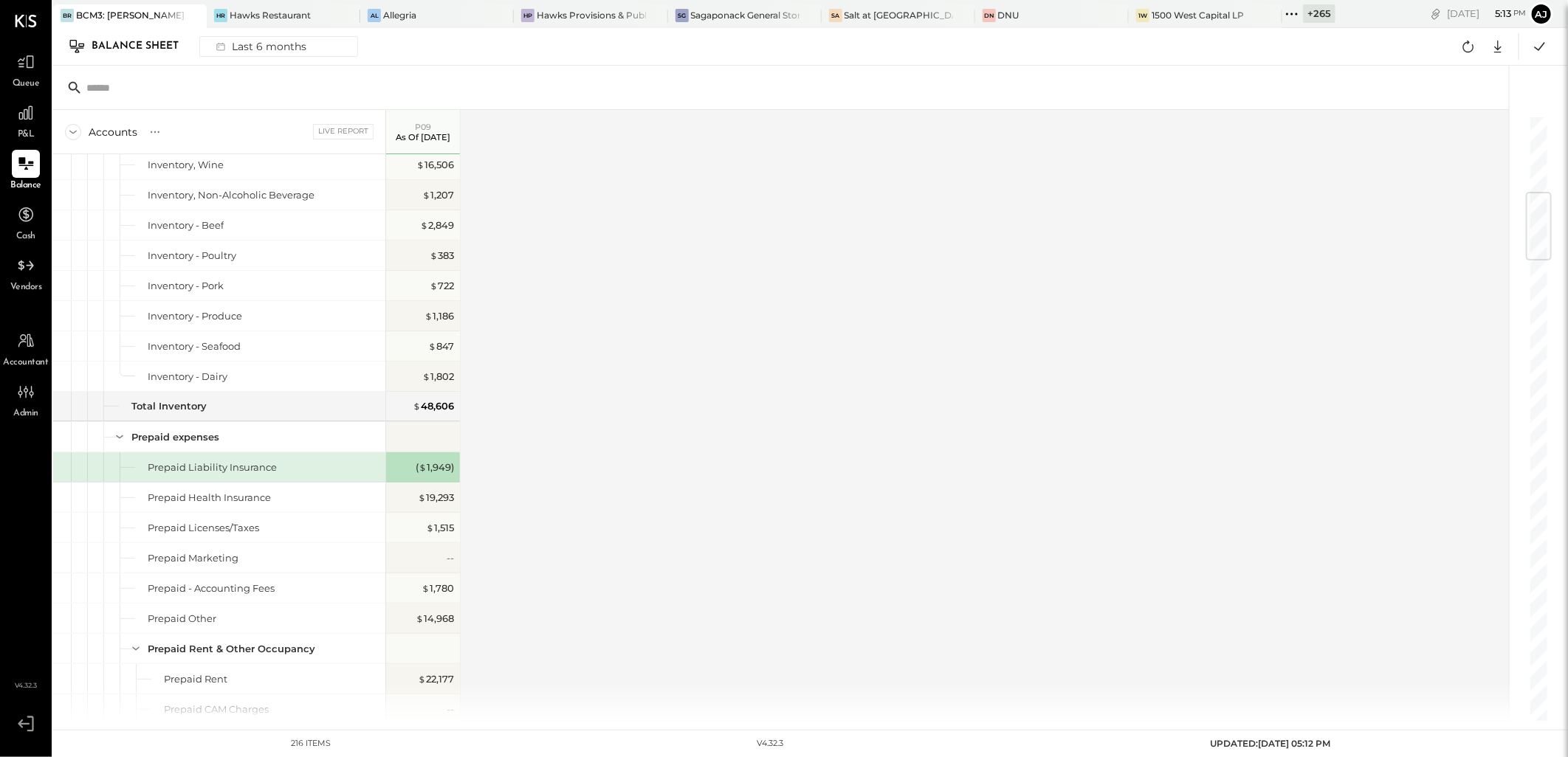
click at [968, 149] on div "Validation results Report created: Mon Aug 25 2025 5:12:20 PM Suggestions: none…" at bounding box center [784, 378] width 1568 height 757
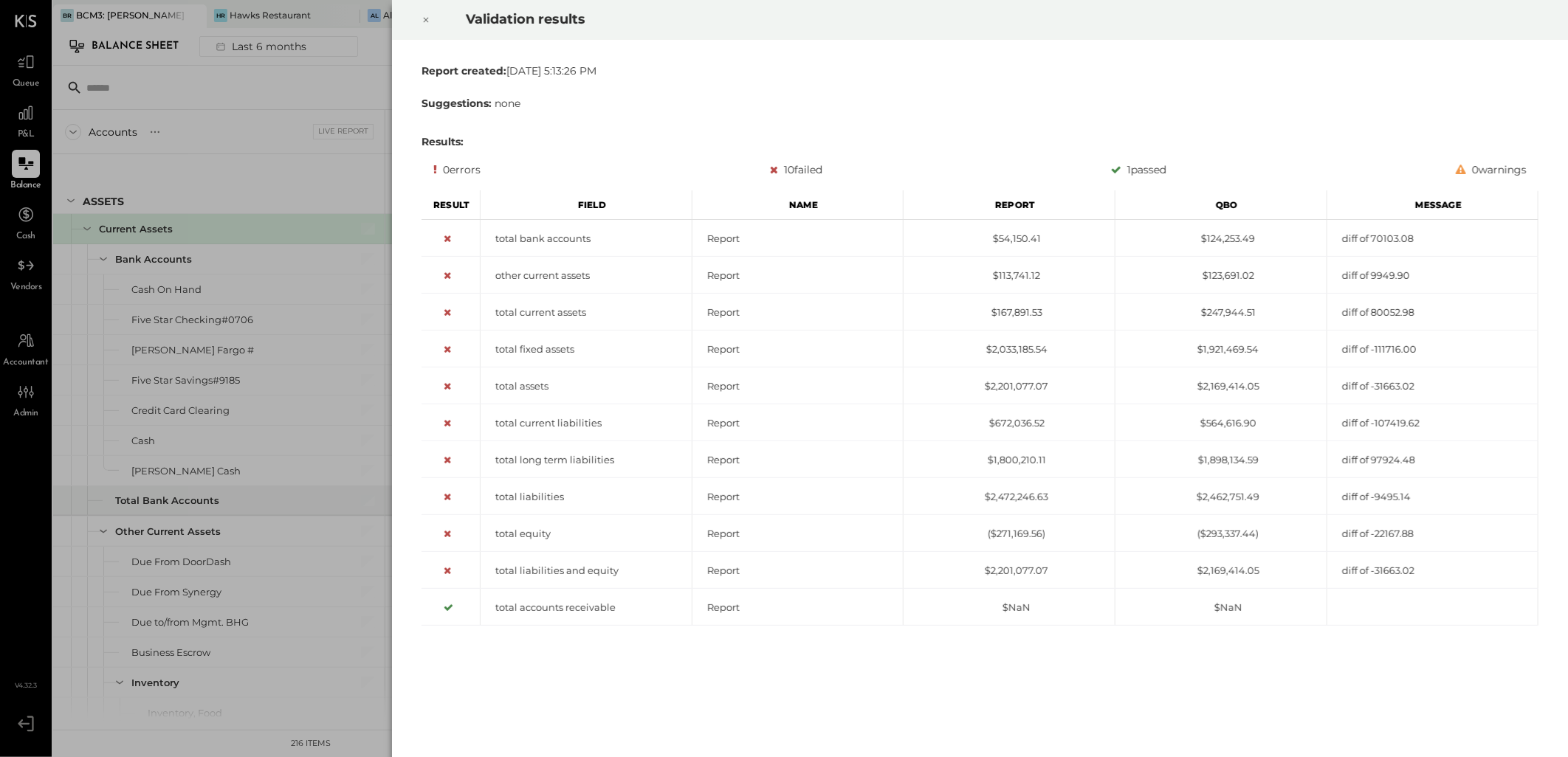
click at [422, 17] on icon at bounding box center [426, 19] width 9 height 17
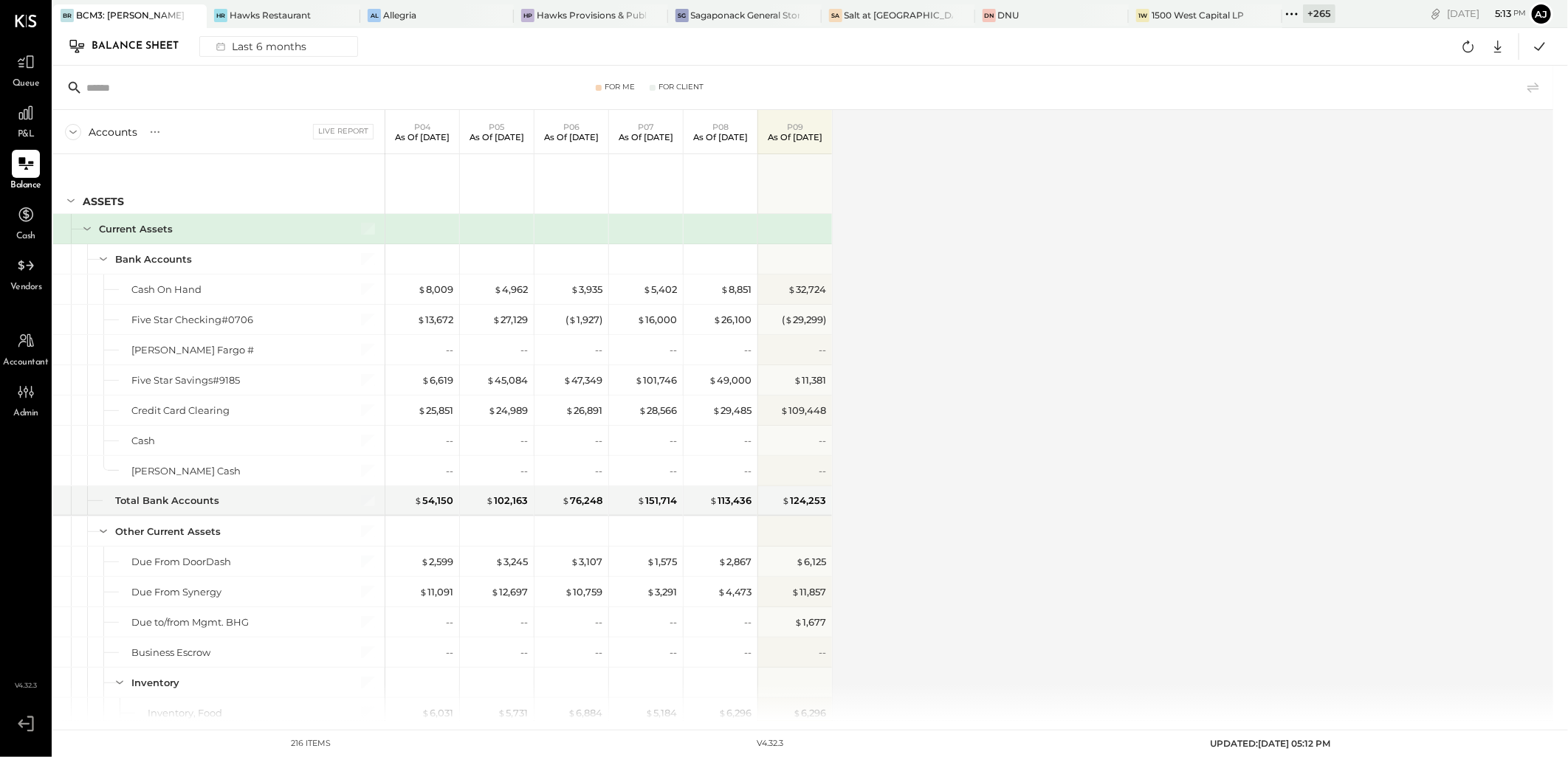
click at [19, 83] on span "Queue" at bounding box center [26, 84] width 27 height 13
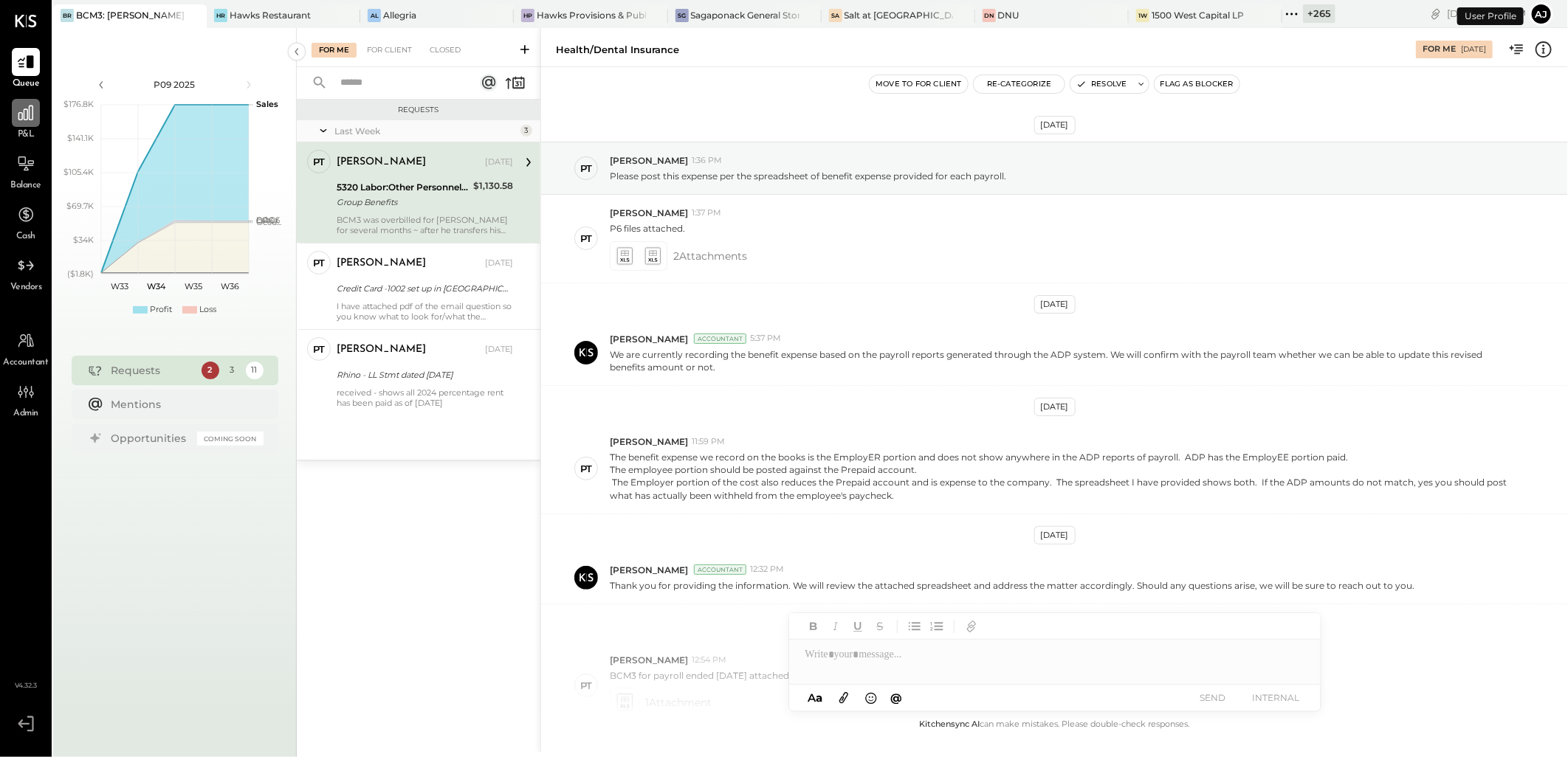
click at [25, 118] on icon at bounding box center [26, 112] width 19 height 19
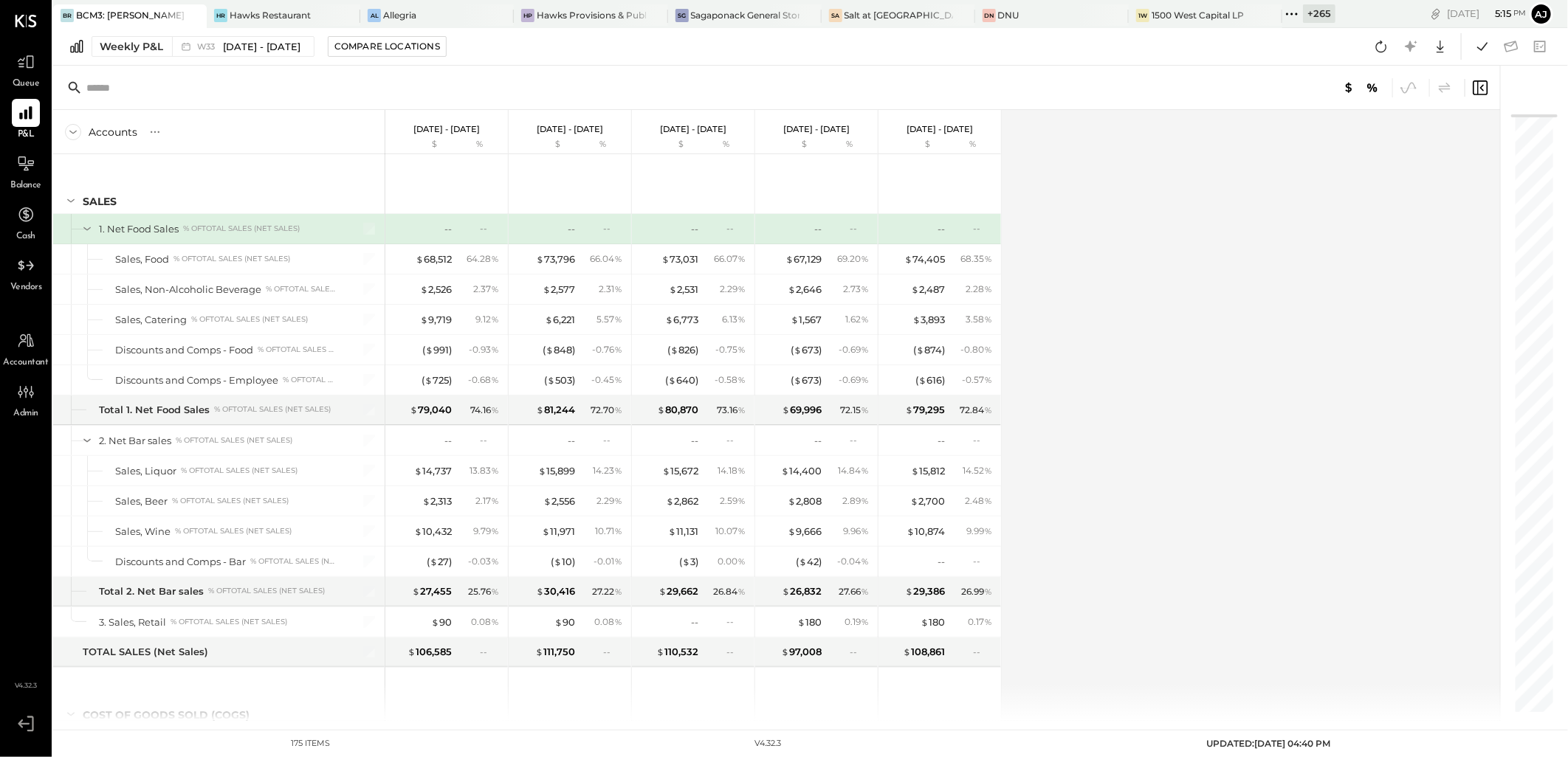
click at [1096, 223] on div "Accounts S % GL [DATE] - [DATE] $ % [DATE] - [DATE] $ % [DATE] - [DATE] $ % [DA…" at bounding box center [777, 416] width 1449 height 612
click at [1380, 49] on icon at bounding box center [1381, 46] width 19 height 19
click at [1365, 357] on div "Accounts S % GL [DATE] - [DATE] $ % [DATE] - [DATE] $ % [DATE] - [DATE] $ % [DA…" at bounding box center [777, 416] width 1449 height 612
click at [43, 62] on div "Queue" at bounding box center [26, 69] width 43 height 43
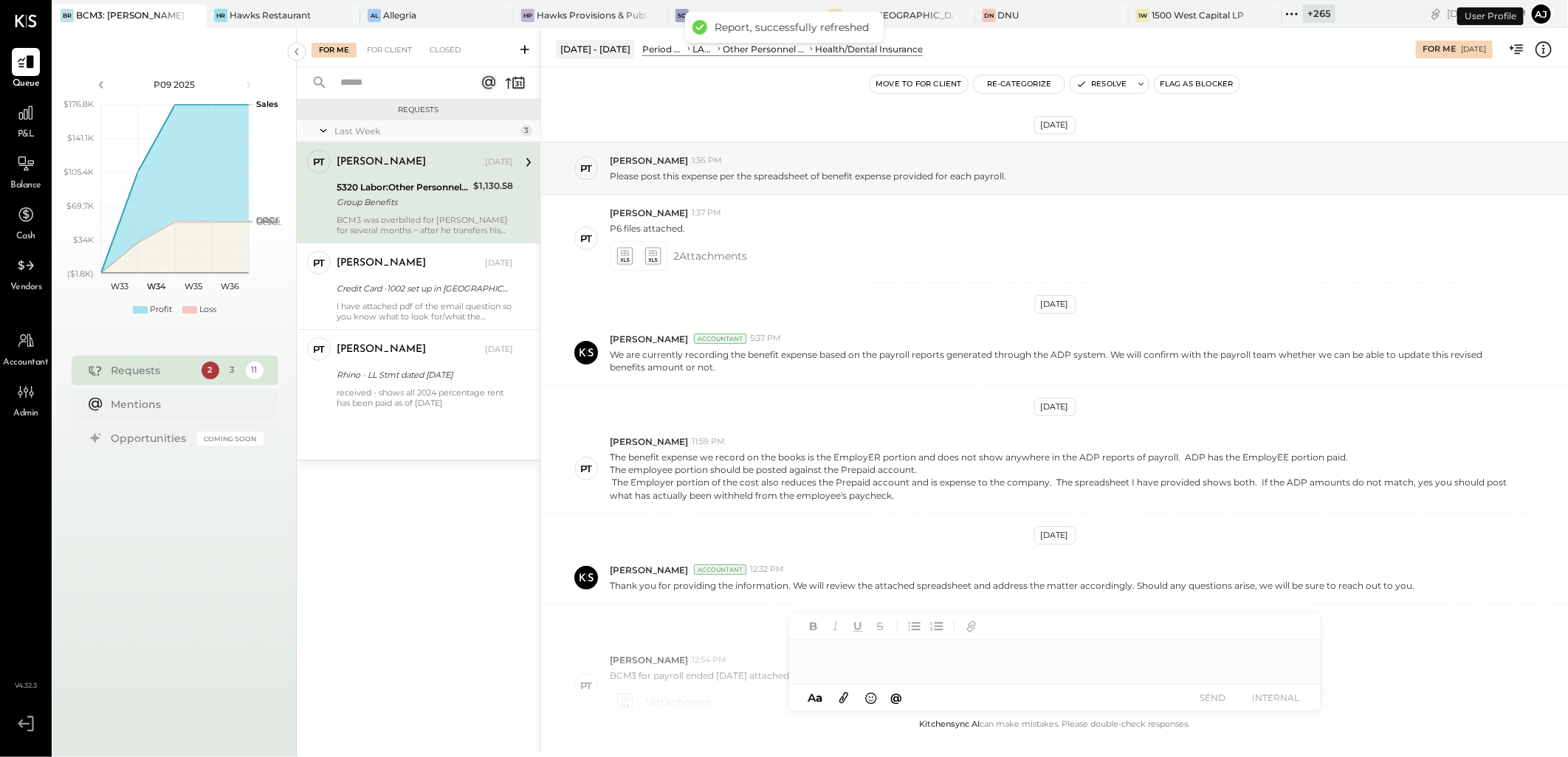
scroll to position [301, 0]
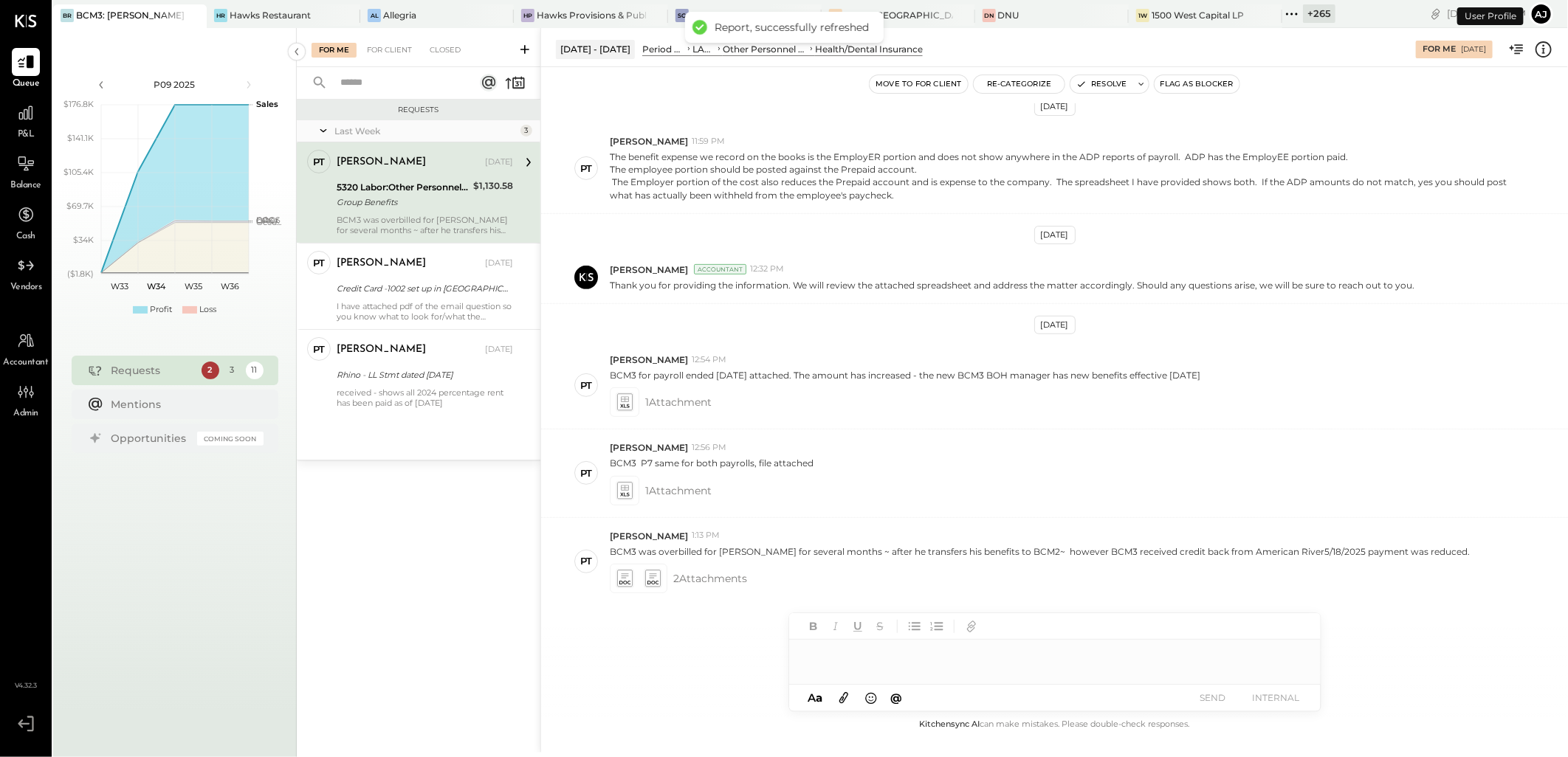
click at [38, 179] on span "Balance" at bounding box center [26, 186] width 31 height 13
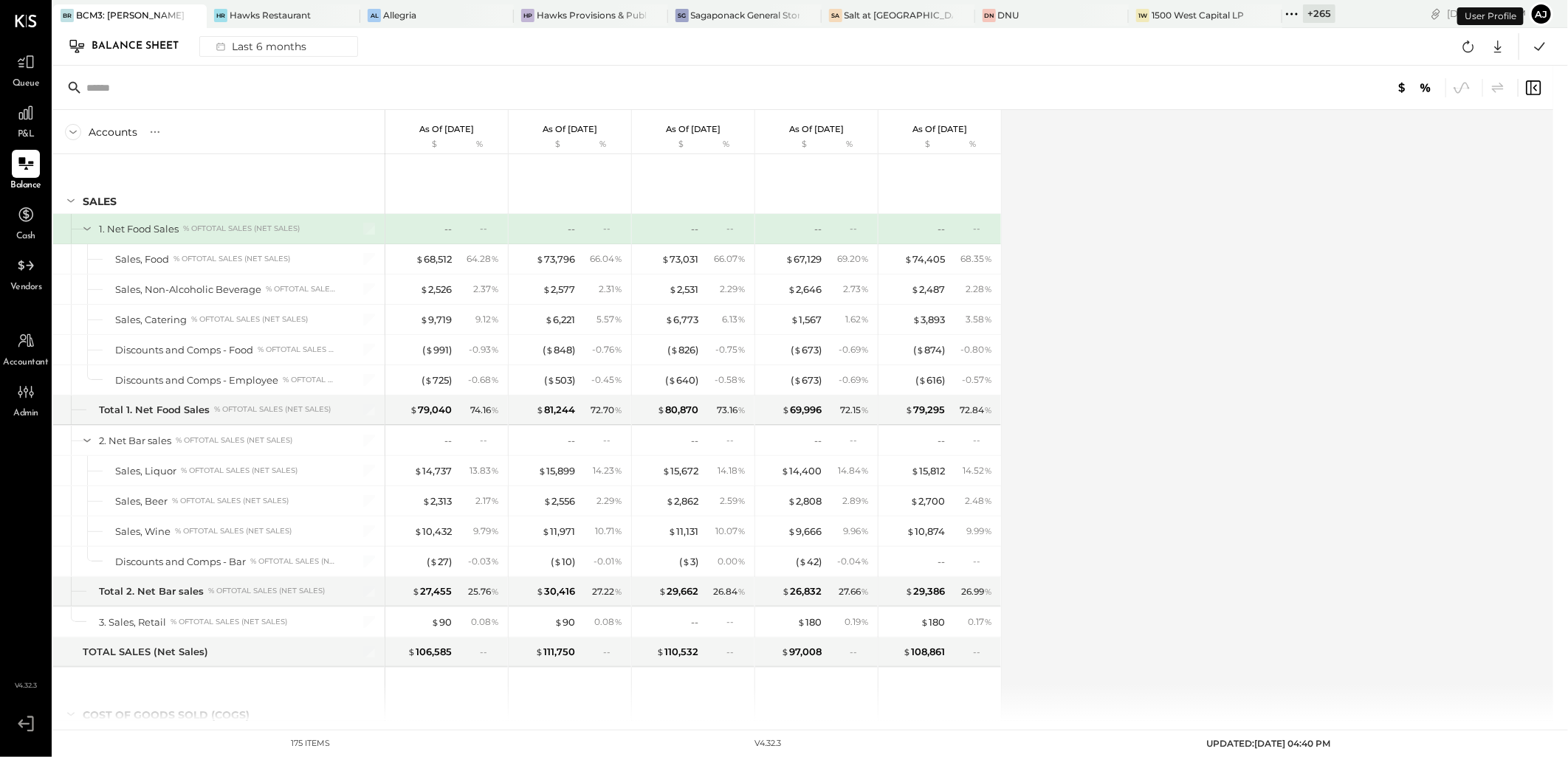
click at [1440, 204] on div "Accounts S GL As of [DATE] $ % As of [DATE] $ % As of [DATE] $ % As of [DATE] $…" at bounding box center [804, 416] width 1503 height 612
click at [1464, 47] on icon at bounding box center [1468, 46] width 11 height 12
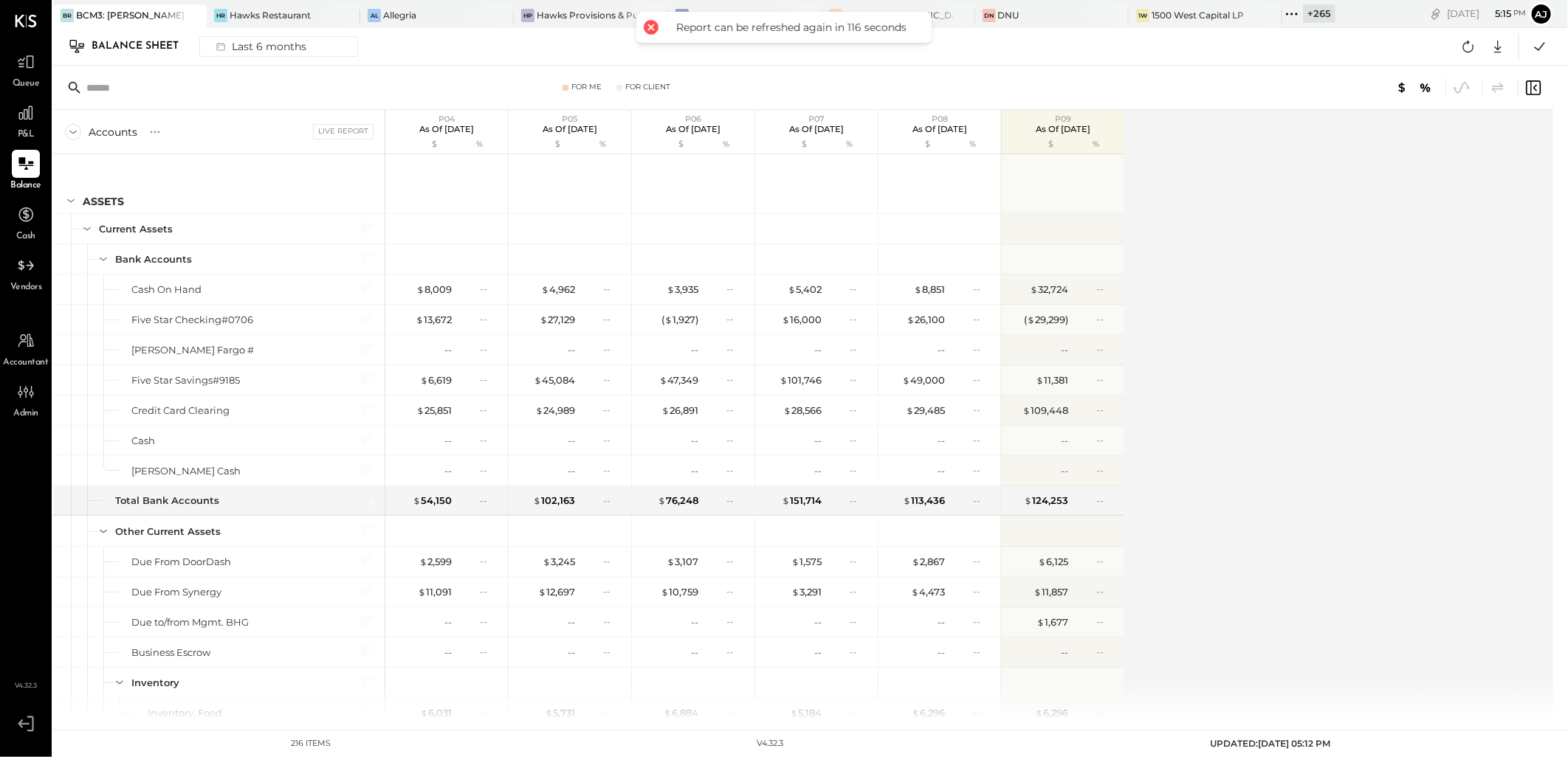
click at [1242, 227] on div "Accounts S GL Live Report P04 As of [DATE] $ % P05 As of [DATE] $ % P06 As of […" at bounding box center [804, 416] width 1503 height 612
click at [1387, 307] on div "Accounts S GL Live Report P04 As of [DATE] $ % P05 As of [DATE] $ % P06 As of […" at bounding box center [804, 416] width 1503 height 612
click at [1472, 42] on icon at bounding box center [1468, 46] width 19 height 19
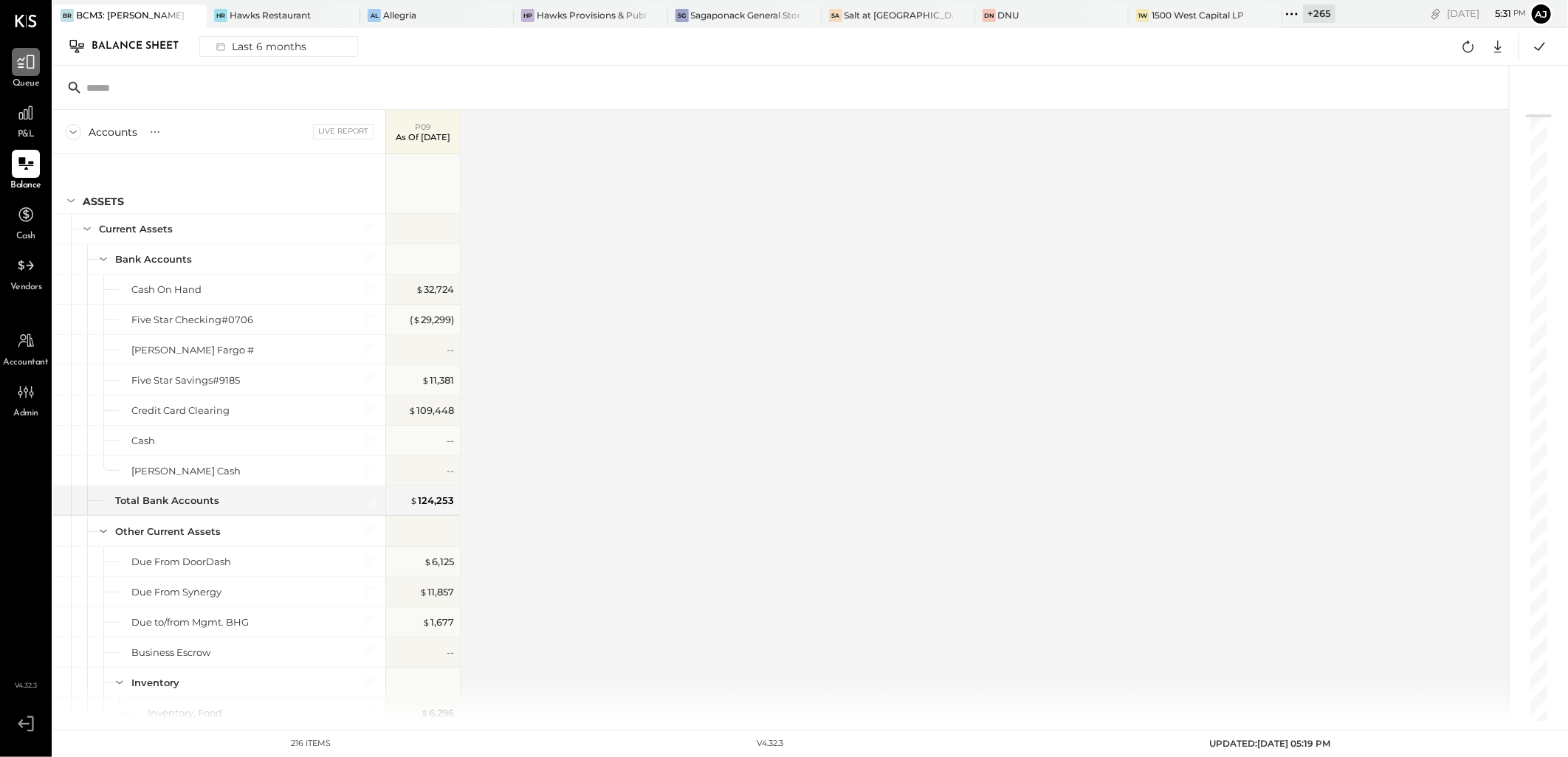
click at [26, 74] on div at bounding box center [26, 62] width 28 height 28
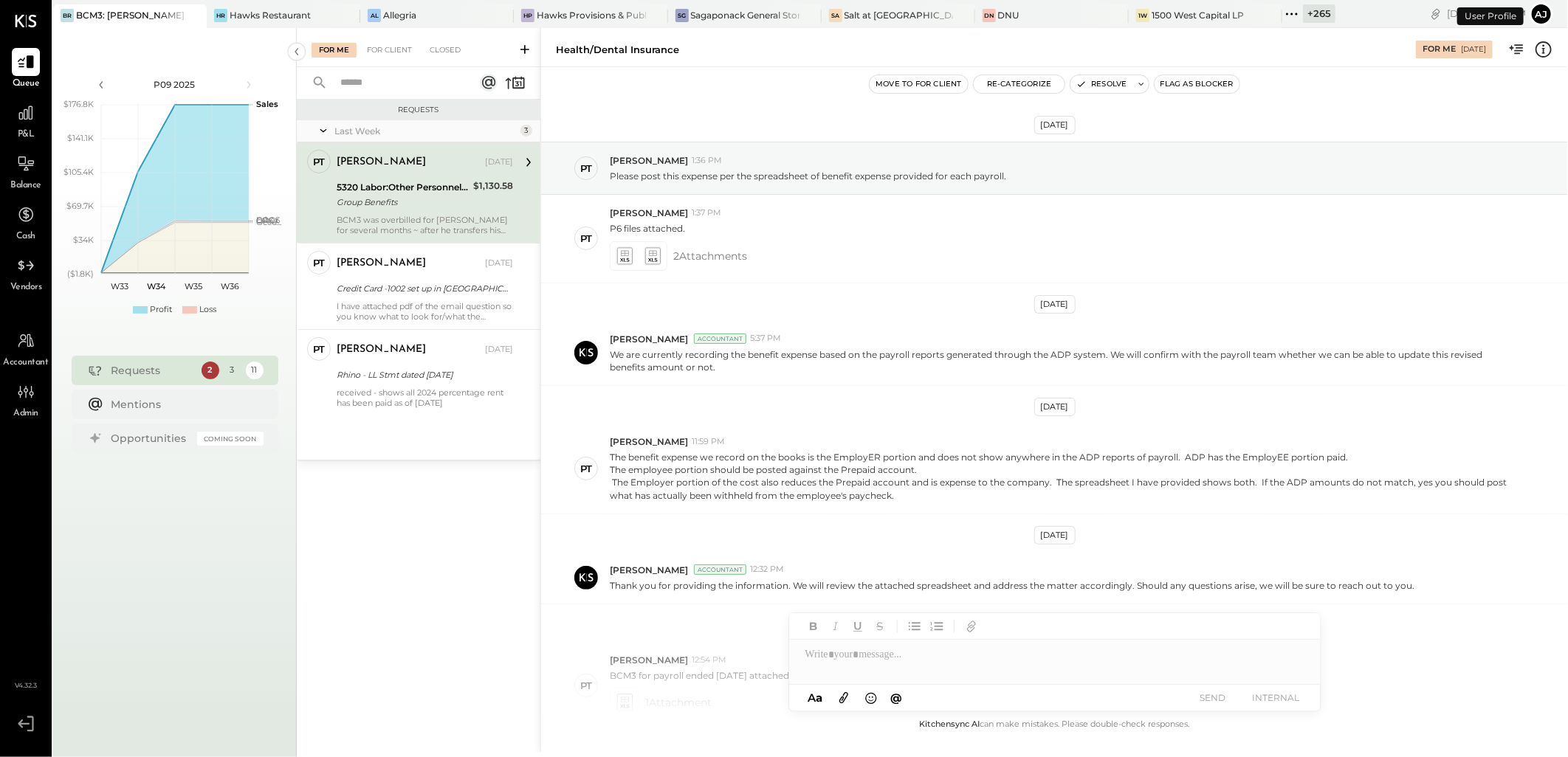
scroll to position [301, 0]
